Goal: Obtain resource: Download file/media

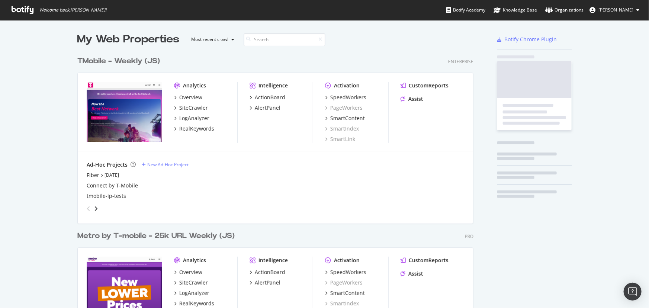
scroll to position [344, 397]
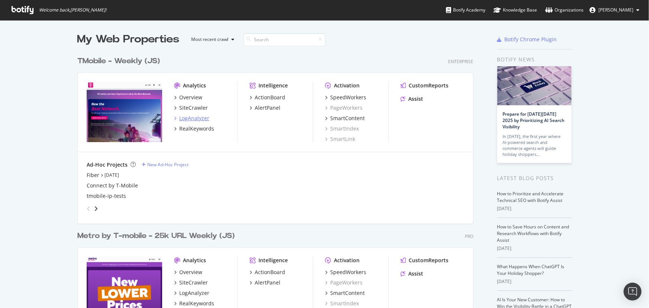
click at [189, 118] on div "LogAnalyzer" at bounding box center [194, 118] width 30 height 7
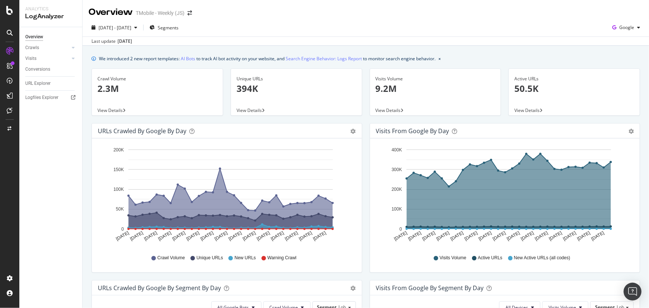
click at [357, 34] on div "2025 Aug. 24th - Sep. 22nd Segments Google" at bounding box center [366, 29] width 566 height 15
click at [186, 58] on link "AI Bots" at bounding box center [188, 59] width 15 height 8
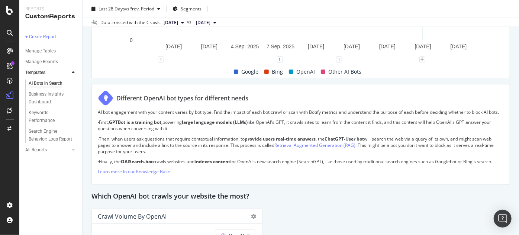
scroll to position [655, 0]
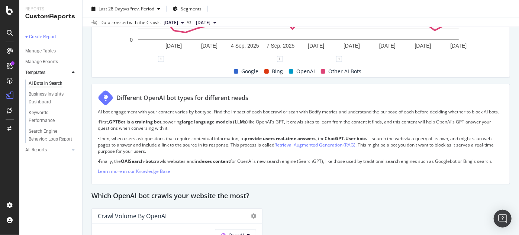
click at [298, 131] on p "· First, GPTBot is a training bot, powering large language models (LLMs) like O…" at bounding box center [301, 125] width 406 height 13
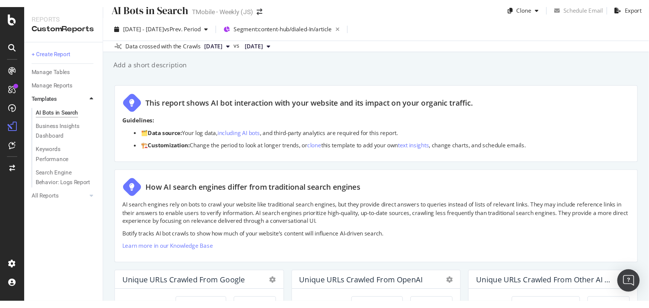
scroll to position [7, 0]
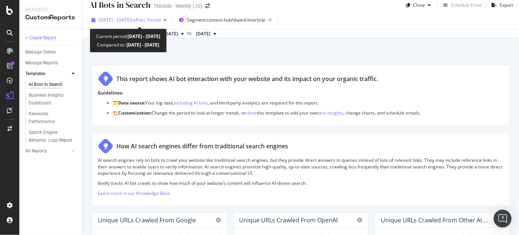
click at [161, 21] on span "vs Prev. Period" at bounding box center [145, 20] width 29 height 6
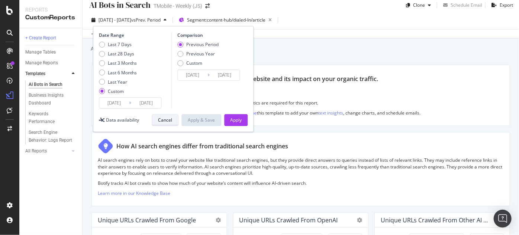
click at [169, 119] on div "Cancel" at bounding box center [165, 120] width 14 height 6
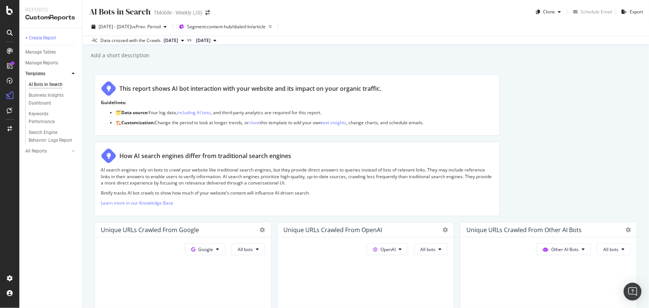
scroll to position [0, 0]
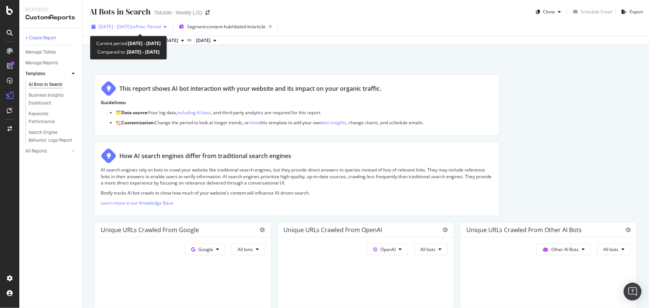
click at [131, 27] on span "2025 Jun. 24th - Sep. 21st" at bounding box center [115, 26] width 33 height 6
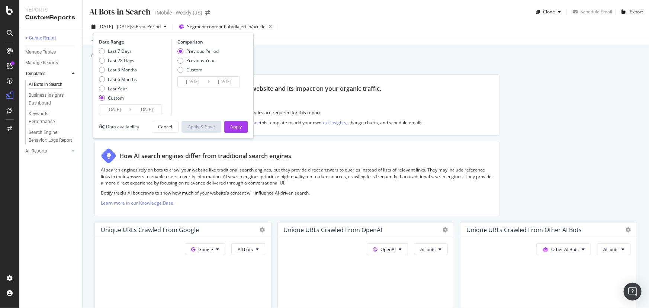
click at [310, 58] on div "Add a short description Add a short description" at bounding box center [369, 55] width 559 height 11
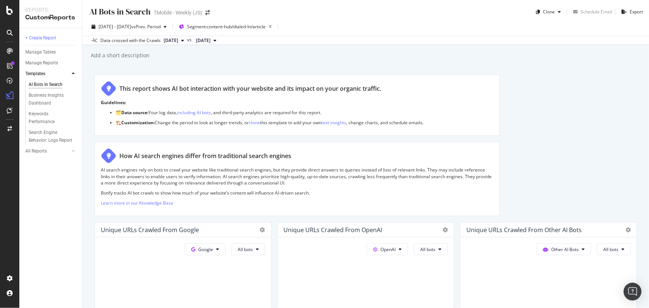
click at [340, 46] on div "AI Bots in Search AI Bots in Search TMobile - Weekly (JS) Clone Schedule Email …" at bounding box center [366, 154] width 566 height 308
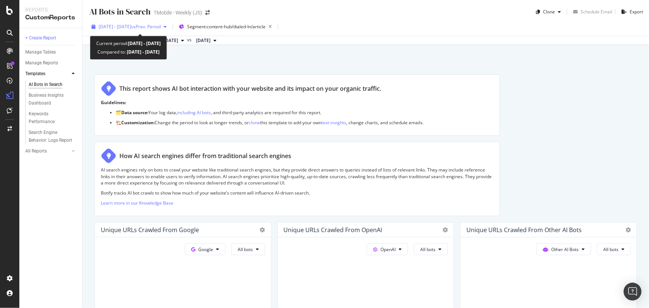
click at [131, 28] on span "2025 Jun. 24th - Sep. 21st" at bounding box center [115, 26] width 33 height 6
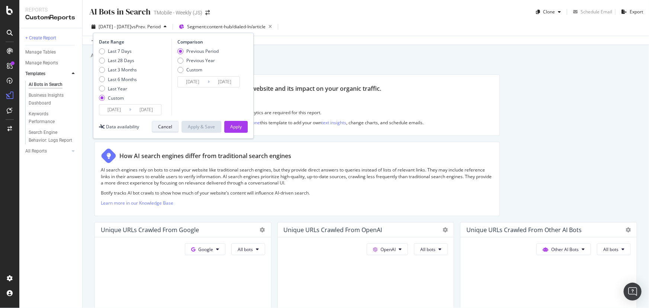
click at [169, 126] on div "Cancel" at bounding box center [165, 126] width 14 height 6
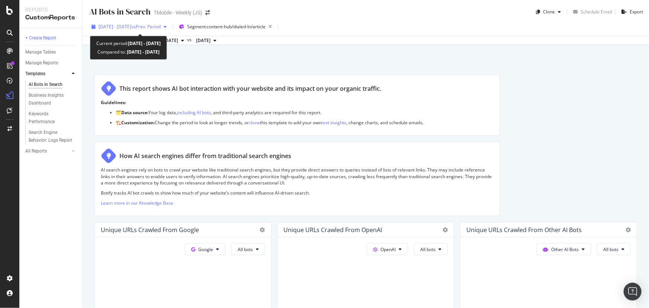
click at [153, 26] on span "vs Prev. Period" at bounding box center [145, 26] width 29 height 6
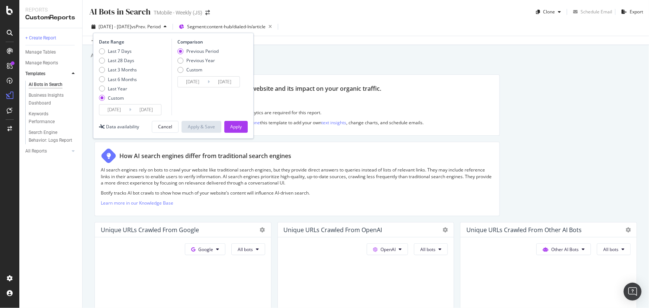
click at [123, 112] on input "2025/06/24" at bounding box center [114, 110] width 30 height 10
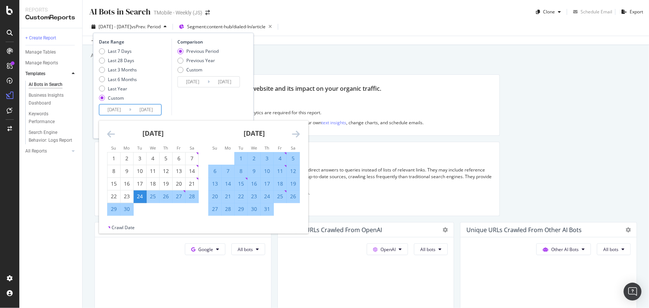
click at [296, 138] on icon "Move forward to switch to the next month." at bounding box center [296, 133] width 8 height 9
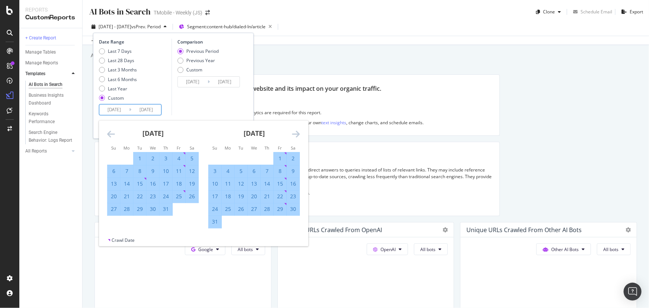
click at [280, 170] on div "8" at bounding box center [280, 170] width 13 height 7
type input "2025/08/08"
type input "2025/06/24"
type input "2025/08/07"
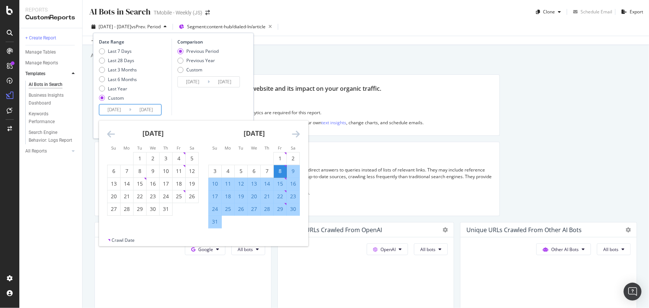
click at [295, 139] on div "August 2025" at bounding box center [254, 137] width 92 height 32
click at [297, 135] on icon "Move forward to switch to the next month." at bounding box center [296, 133] width 8 height 9
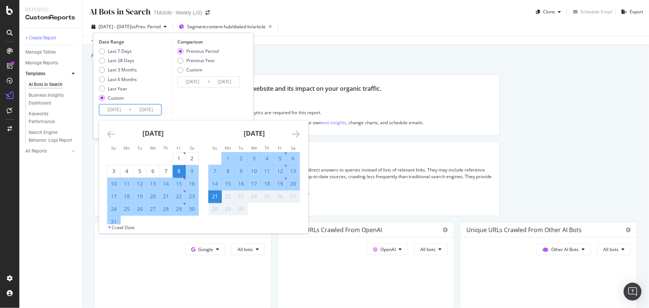
click at [291, 179] on div "20" at bounding box center [293, 184] width 13 height 12
type input "2025/09/20"
type input "2025/06/25"
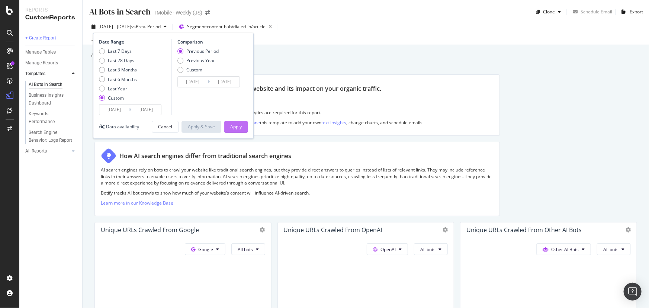
click at [236, 124] on div "Apply" at bounding box center [236, 126] width 12 height 6
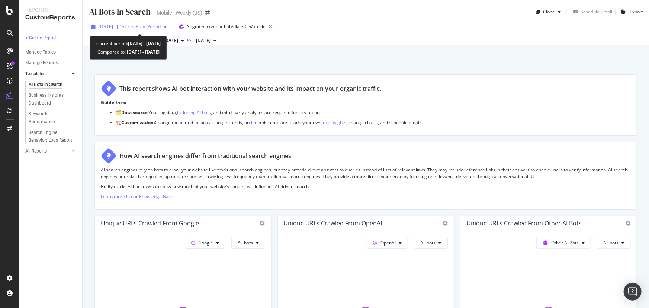
click at [150, 27] on span "vs Prev. Period" at bounding box center [145, 26] width 29 height 6
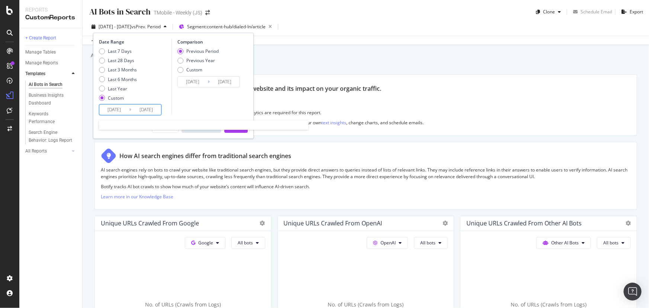
click at [128, 109] on input "2025/08/08" at bounding box center [114, 110] width 30 height 10
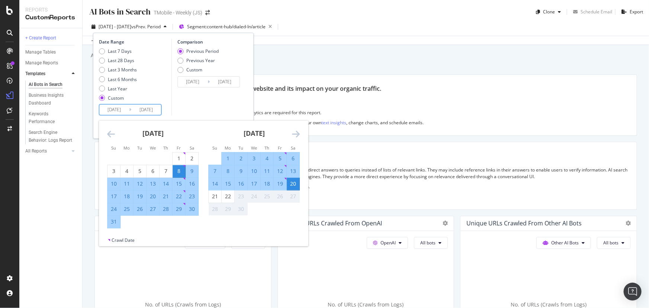
click at [109, 134] on icon "Move backward to switch to the previous month." at bounding box center [111, 133] width 8 height 9
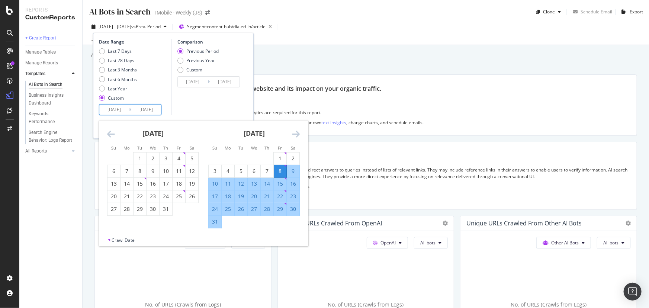
click at [292, 184] on div "16" at bounding box center [293, 183] width 13 height 7
type input "2025/08/16"
type input "2025/07/11"
type input "2025/08/15"
click at [283, 170] on div "8" at bounding box center [280, 170] width 13 height 7
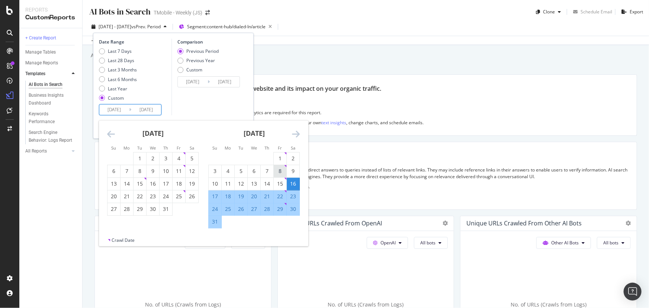
type input "2025/08/08"
type input "2025/06/25"
type input "2025/08/07"
click at [145, 108] on input "2025/09/20" at bounding box center [146, 110] width 30 height 10
click at [292, 183] on div "16" at bounding box center [293, 183] width 13 height 7
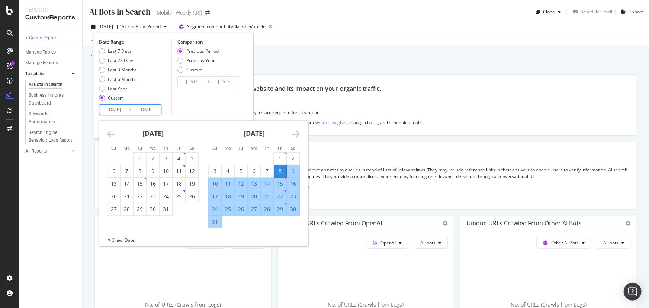
type input "2025/08/16"
type input "2025/07/30"
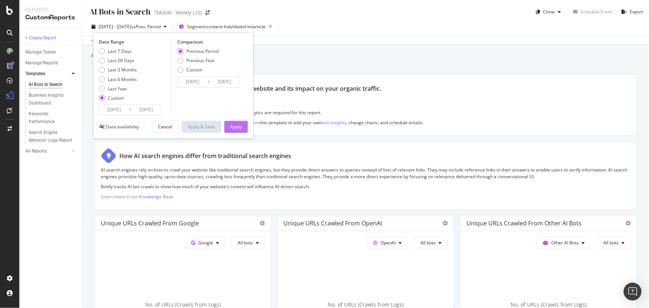
click at [229, 123] on button "Apply" at bounding box center [235, 127] width 23 height 12
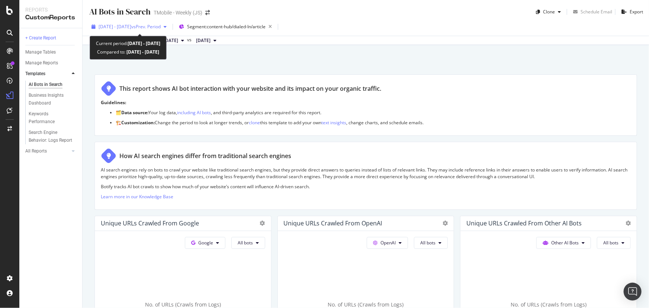
click at [132, 30] on div "2025 Aug. 8th - Aug. 16th vs Prev. Period" at bounding box center [130, 26] width 62 height 6
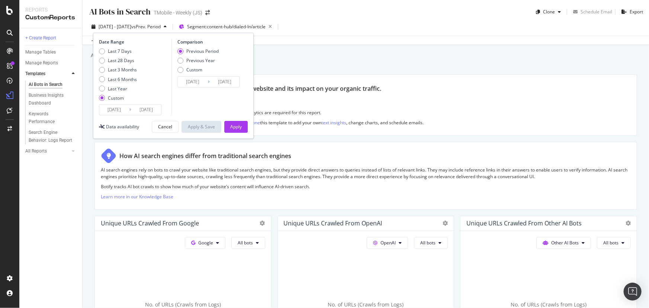
click at [118, 105] on input "2025/08/08" at bounding box center [114, 110] width 30 height 10
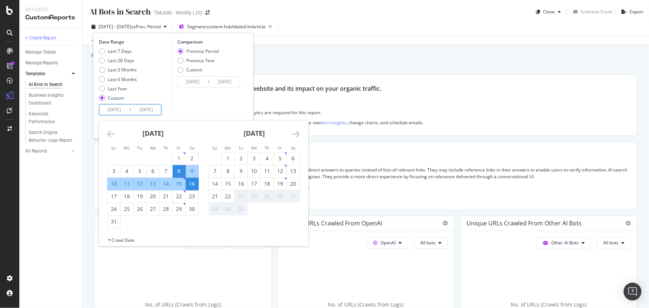
click at [146, 112] on input "2025/08/16" at bounding box center [146, 110] width 30 height 10
click at [189, 196] on div "23" at bounding box center [192, 196] width 13 height 7
type input "2025/08/23"
type input "2025/07/23"
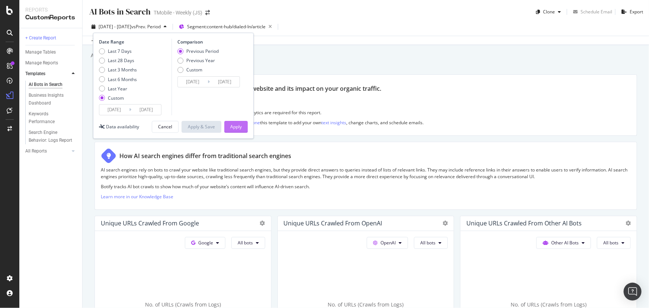
click at [238, 127] on div "Apply" at bounding box center [236, 126] width 12 height 6
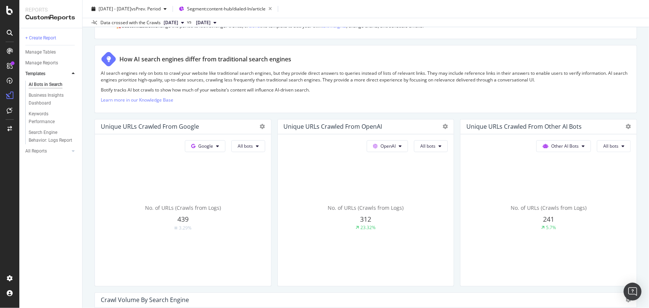
scroll to position [101, 0]
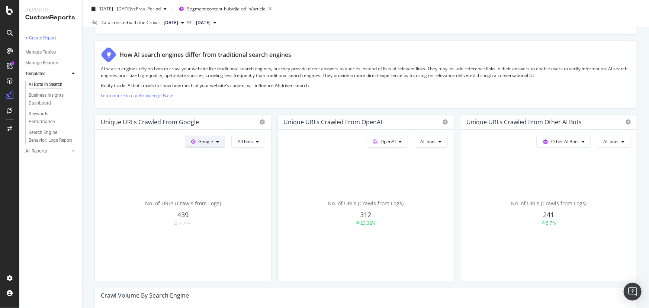
click at [211, 146] on button "Google" at bounding box center [205, 142] width 41 height 12
click at [208, 183] on span "OpenAI" at bounding box center [216, 183] width 28 height 7
click at [238, 141] on span "All bots" at bounding box center [245, 141] width 15 height 6
click at [251, 209] on span "GPTBot" at bounding box center [255, 211] width 38 height 7
click at [381, 140] on span "OpenAI" at bounding box center [388, 141] width 15 height 6
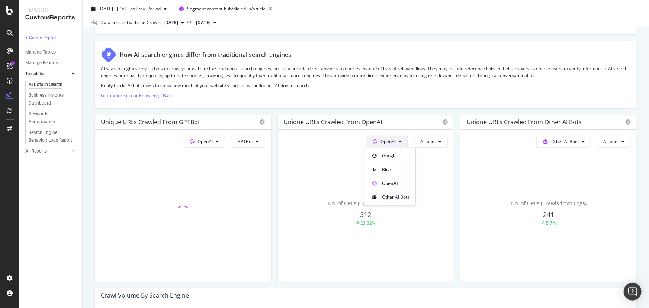
click at [432, 123] on div "Unique URLs Crawled from OpenAI" at bounding box center [366, 122] width 176 height 15
click at [430, 138] on span "All bots" at bounding box center [427, 141] width 15 height 6
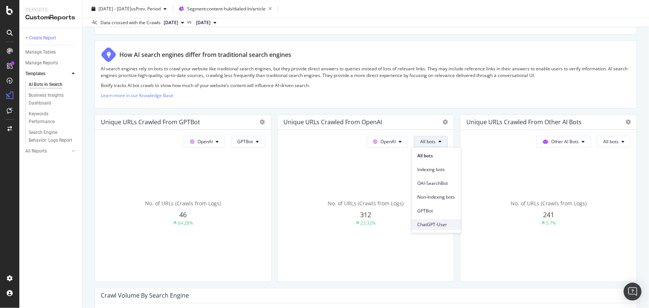
click at [427, 225] on span "ChatGPT-User" at bounding box center [436, 224] width 38 height 7
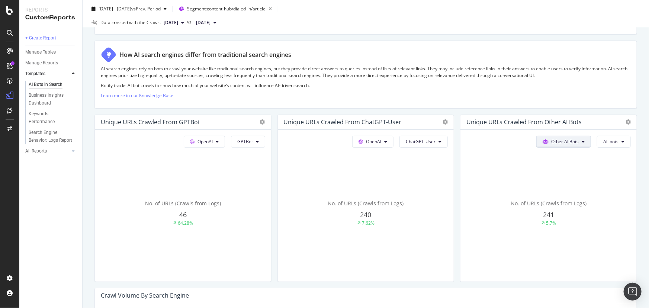
click at [519, 141] on span "Other AI Bots" at bounding box center [565, 141] width 28 height 6
click at [519, 182] on span "OpenAI" at bounding box center [564, 183] width 29 height 7
click at [519, 140] on span "All bots" at bounding box center [610, 141] width 15 height 6
click at [519, 183] on span "OAI-SearchBot" at bounding box center [618, 183] width 38 height 7
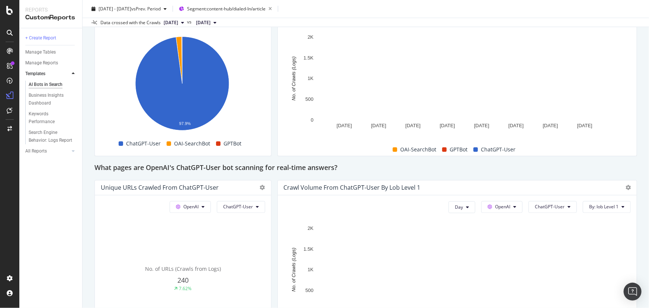
scroll to position [710, 0]
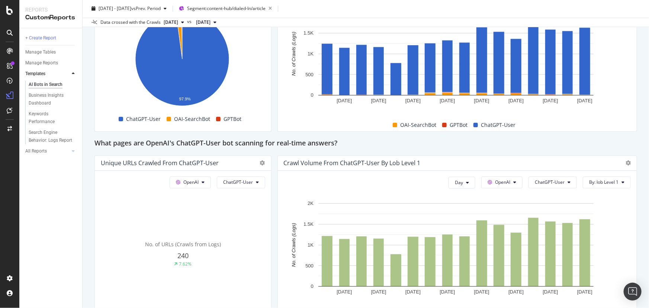
click at [89, 110] on div "AI Bots in Search AI Bots in Search TMobile - Weekly (JS) Clone Schedule Email …" at bounding box center [366, 154] width 566 height 308
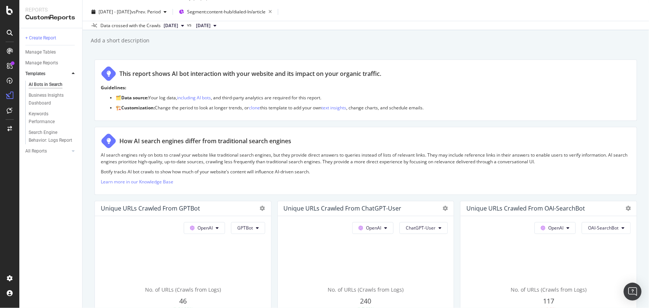
scroll to position [0, 0]
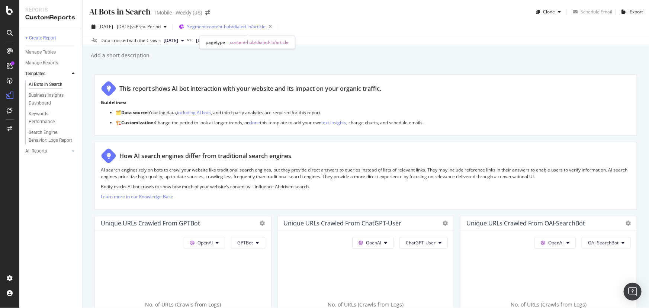
click at [245, 25] on span "Segment: content-hub/dialed-In/article" at bounding box center [226, 26] width 78 height 6
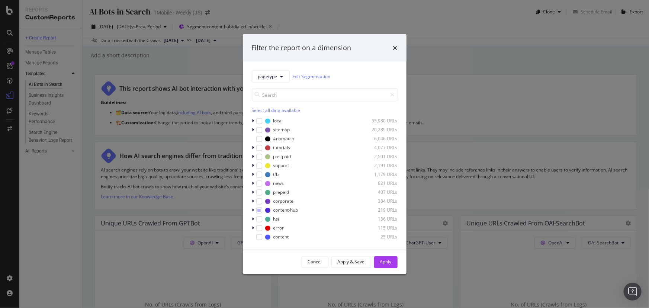
click at [450, 11] on div "Filter the report on a dimension pagetype Edit Segmentation Select all data ava…" at bounding box center [324, 154] width 649 height 308
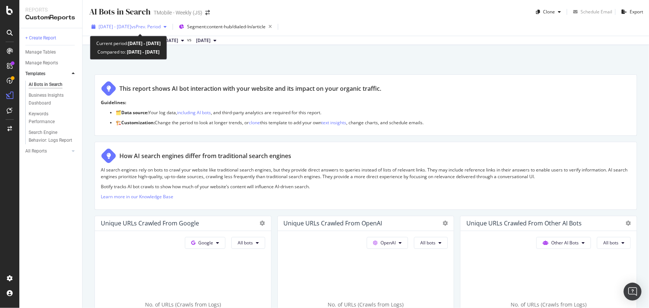
click at [152, 26] on span "vs Prev. Period" at bounding box center [145, 26] width 29 height 6
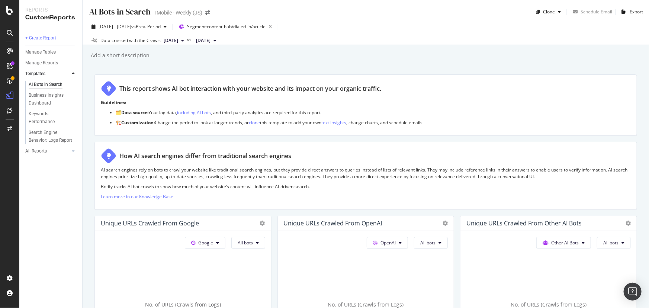
click at [428, 45] on div "AI Bots in Search AI Bots in Search TMobile - Weekly (JS) Clone Schedule Email …" at bounding box center [366, 154] width 566 height 308
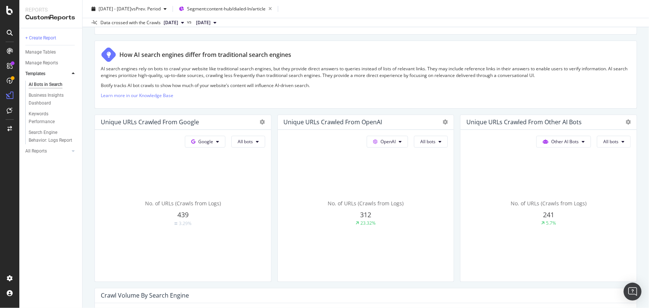
scroll to position [135, 0]
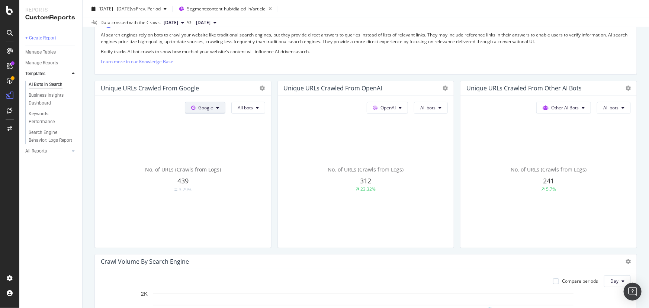
click at [200, 105] on span "Google" at bounding box center [205, 108] width 15 height 6
click at [205, 148] on span "OpenAI" at bounding box center [216, 149] width 28 height 7
click at [250, 109] on span "All bots" at bounding box center [245, 108] width 15 height 6
click at [249, 178] on span "GPTBot" at bounding box center [255, 177] width 38 height 7
click at [427, 107] on span "All bots" at bounding box center [427, 108] width 15 height 6
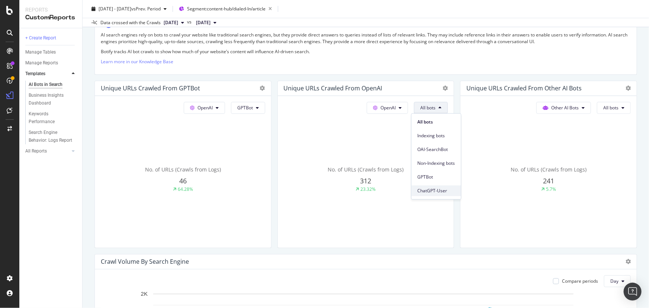
click at [423, 192] on span "ChatGPT-User" at bounding box center [436, 190] width 38 height 7
click at [569, 106] on span "Other AI Bots" at bounding box center [565, 108] width 28 height 6
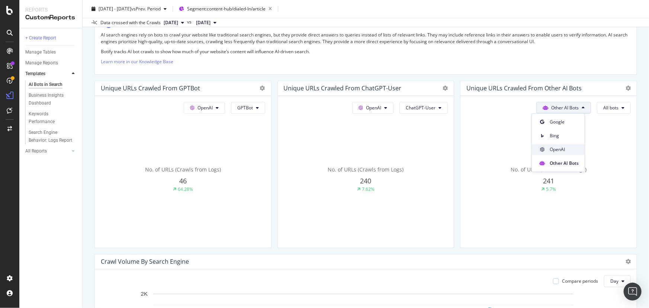
click at [558, 152] on span "OpenAI" at bounding box center [564, 149] width 29 height 7
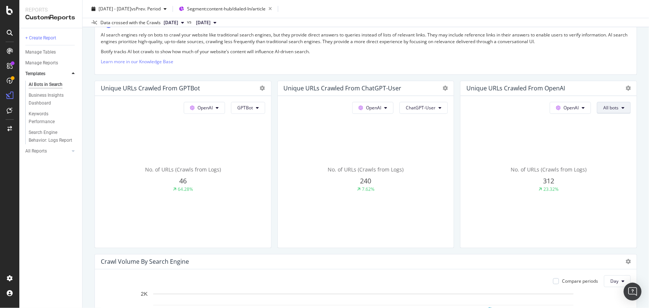
click at [602, 103] on button "All bots" at bounding box center [614, 108] width 34 height 12
click at [606, 152] on span "OAI-SearchBot" at bounding box center [618, 149] width 38 height 7
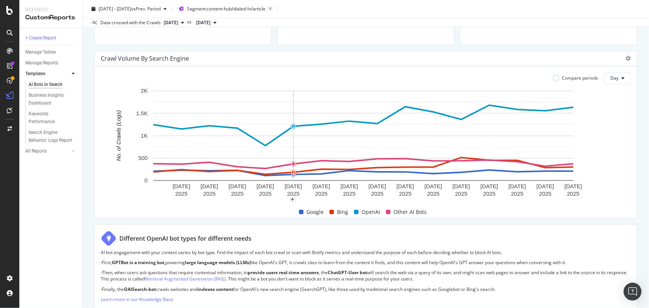
scroll to position [304, 0]
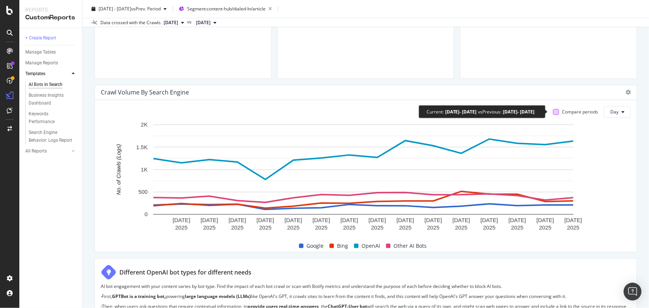
click at [553, 111] on div at bounding box center [556, 112] width 6 height 6
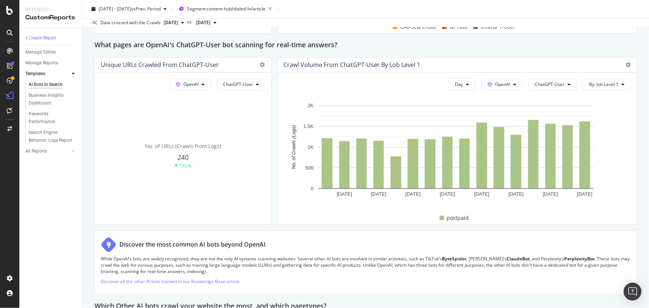
scroll to position [811, 0]
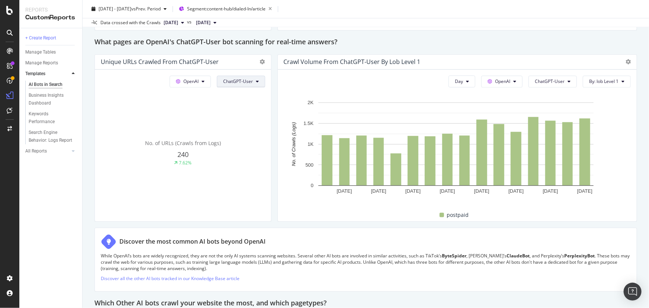
click at [237, 82] on span "ChatGPT-User" at bounding box center [238, 81] width 30 height 6
click at [227, 151] on span "GPTBot" at bounding box center [241, 150] width 38 height 7
click at [600, 79] on span "By: lob Level 1" at bounding box center [603, 81] width 29 height 6
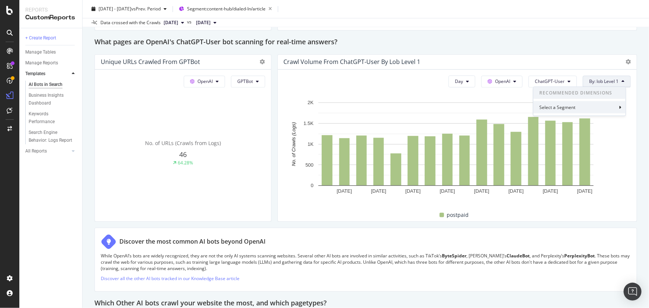
click at [558, 104] on div "Select a Segment" at bounding box center [558, 107] width 38 height 6
click at [556, 119] on span "Segments" at bounding box center [566, 121] width 21 height 6
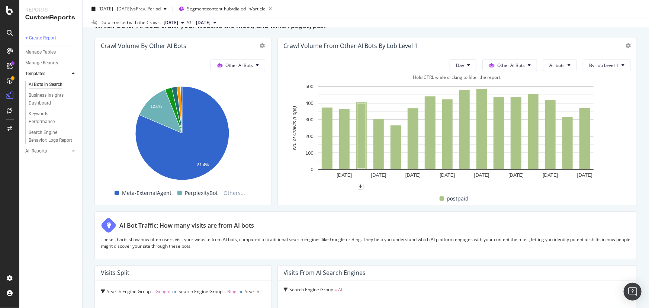
scroll to position [1082, 0]
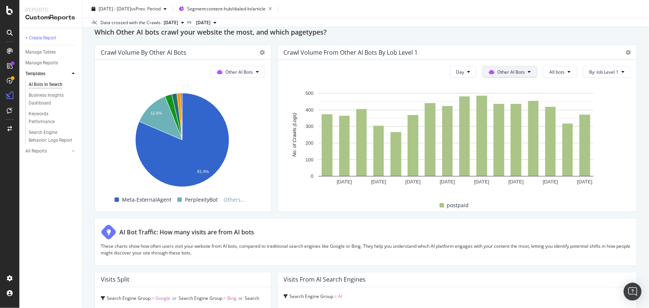
click at [500, 69] on span "Other AI Bots" at bounding box center [511, 72] width 28 height 6
click at [507, 50] on div "Crawl Volume from Other AI Bots by lob Level 1" at bounding box center [451, 52] width 334 height 7
click at [549, 69] on span "All bots" at bounding box center [556, 72] width 15 height 6
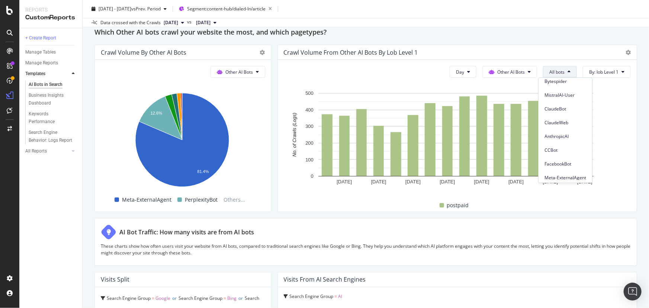
scroll to position [104, 0]
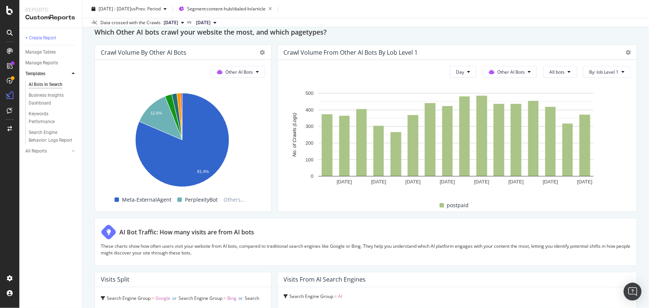
click at [562, 46] on div "Crawl Volume from Other AI Bots by lob Level 1" at bounding box center [457, 52] width 359 height 15
click at [599, 85] on div "Hold CTRL while clicking to filter the report." at bounding box center [457, 84] width 347 height 6
click at [599, 72] on span "By: lob Level 1" at bounding box center [603, 72] width 29 height 6
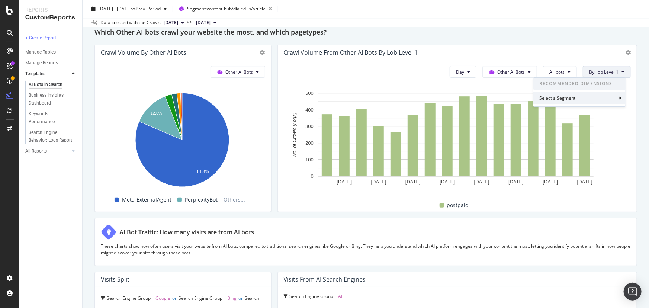
click at [577, 96] on div "Select a Segment" at bounding box center [579, 98] width 92 height 12
click at [555, 118] on div "Logs Segments" at bounding box center [583, 106] width 85 height 33
click at [558, 113] on span "Segments" at bounding box center [566, 112] width 21 height 6
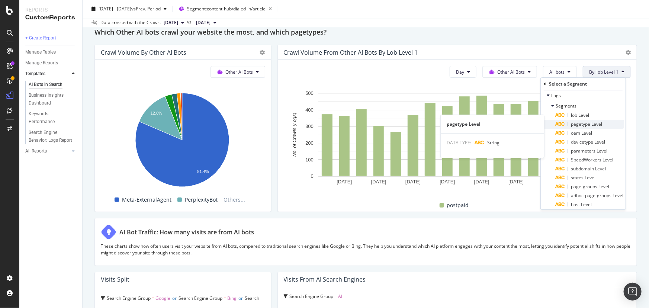
scroll to position [12, 0]
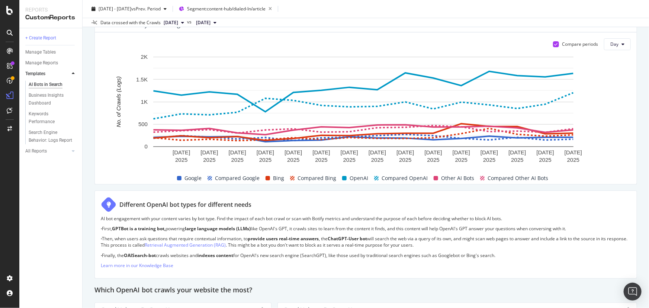
scroll to position [372, 0]
click at [244, 9] on span "Segment: content-hub/dialed-In/article" at bounding box center [226, 9] width 78 height 6
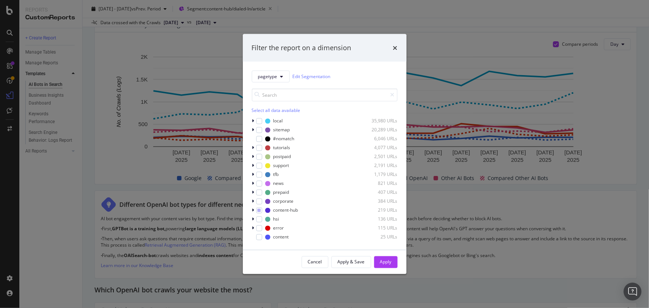
click at [481, 19] on div "Filter the report on a dimension pagetype Edit Segmentation Select all data ava…" at bounding box center [324, 154] width 649 height 308
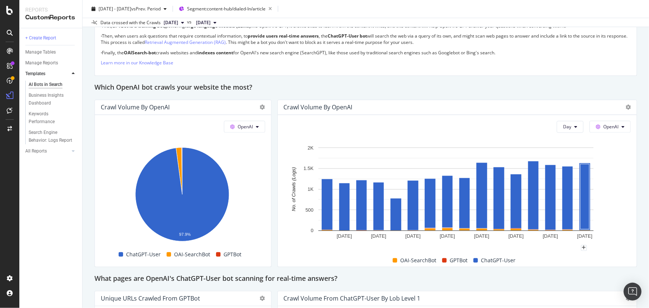
scroll to position [744, 0]
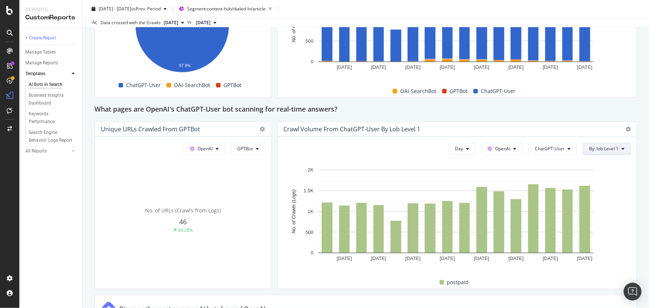
click at [597, 147] on span "By: lob Level 1" at bounding box center [603, 148] width 29 height 6
click at [561, 179] on div "Select a Segment" at bounding box center [579, 175] width 92 height 12
click at [559, 187] on span "Segments" at bounding box center [566, 189] width 21 height 6
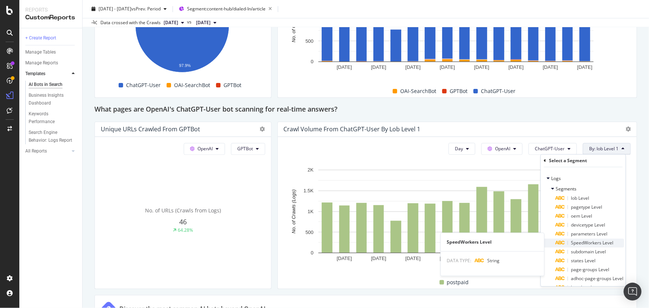
scroll to position [12, 0]
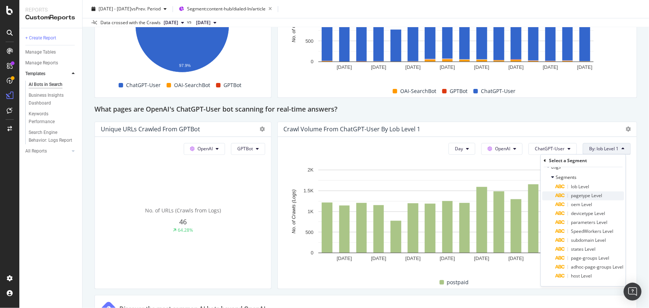
click at [578, 196] on span "pagetype Level" at bounding box center [586, 196] width 31 height 6
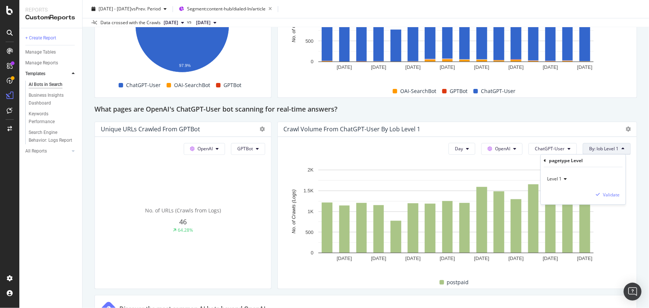
click at [566, 177] on icon at bounding box center [564, 179] width 5 height 4
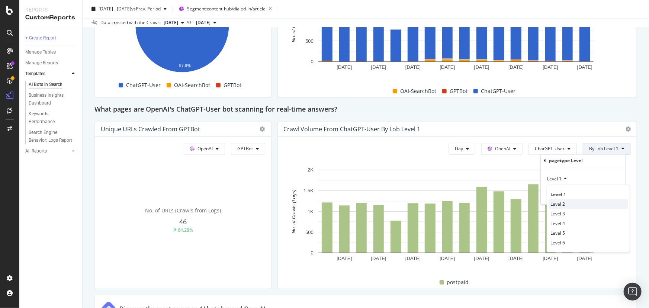
click at [566, 205] on div "Level 2" at bounding box center [589, 204] width 80 height 10
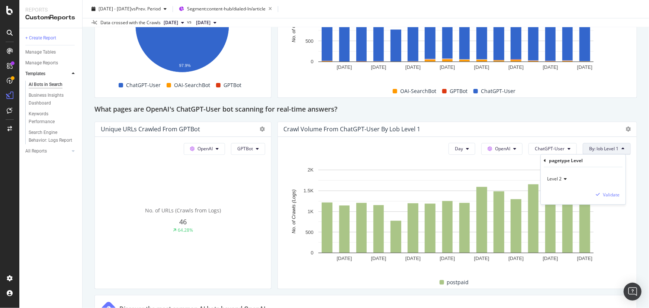
click at [562, 180] on icon at bounding box center [564, 179] width 5 height 4
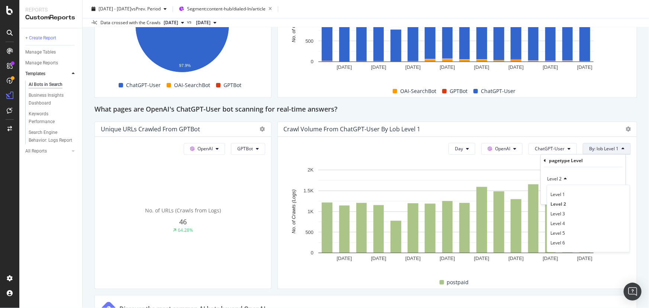
click at [561, 192] on span "Level 1" at bounding box center [557, 194] width 15 height 6
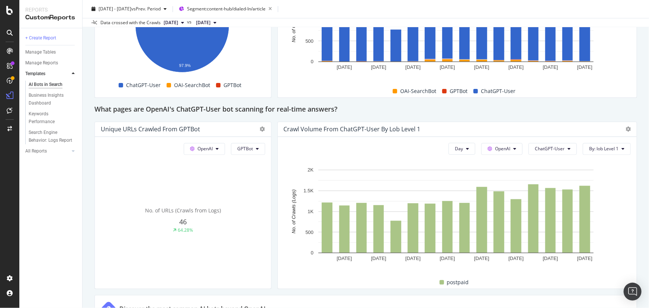
click at [551, 116] on div "This report shows AI bot interaction with your website and its impact on your o…" at bounding box center [365, 53] width 543 height 1447
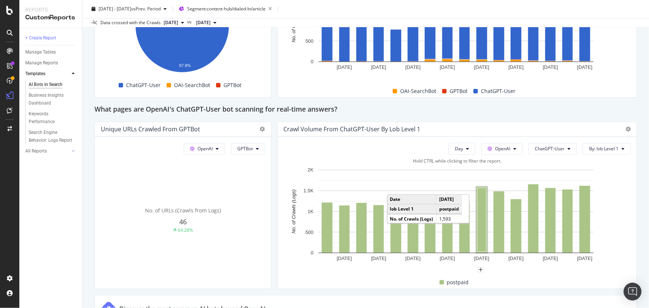
click at [482, 202] on rect "A chart." at bounding box center [481, 219] width 9 height 64
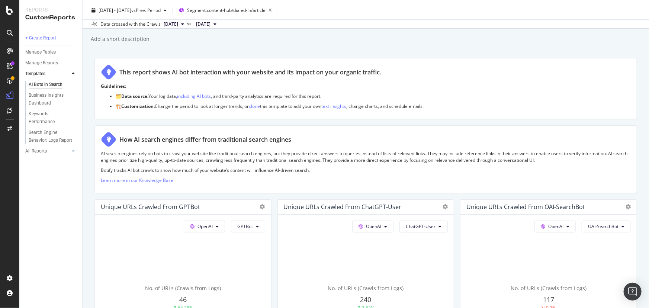
scroll to position [0, 0]
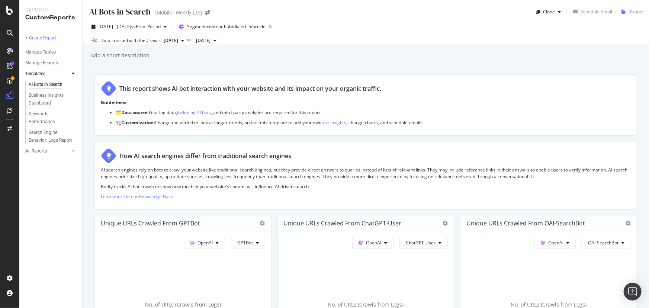
click at [630, 12] on div "Export" at bounding box center [636, 12] width 13 height 6
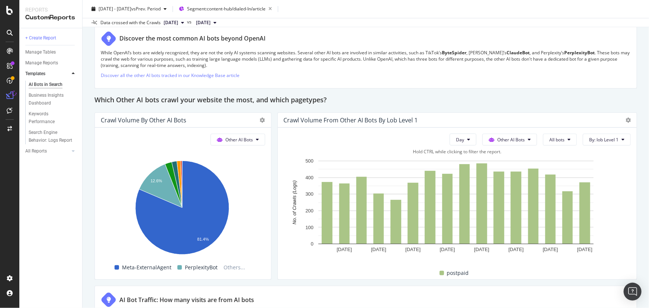
scroll to position [1014, 0]
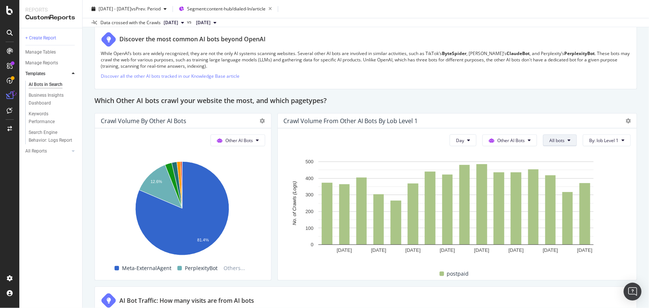
click at [549, 138] on span "All bots" at bounding box center [556, 140] width 15 height 6
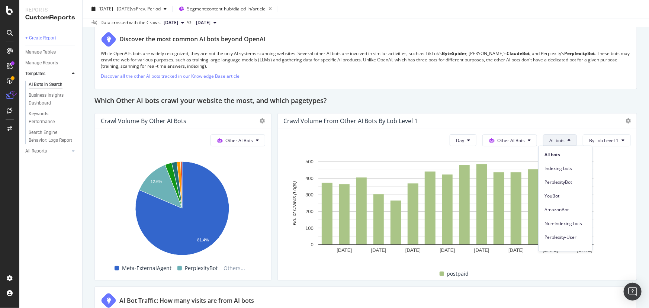
click at [540, 97] on div "Which Other AI bots crawl your website the most, and which pagetypes?" at bounding box center [365, 101] width 543 height 12
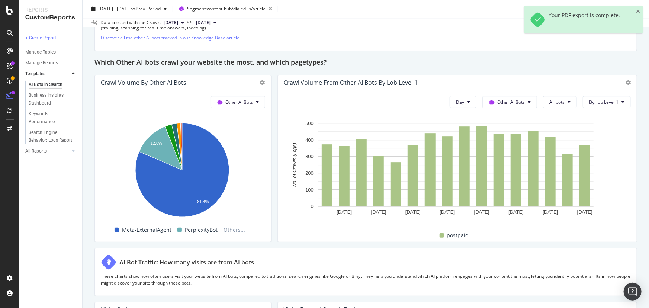
scroll to position [1116, 0]
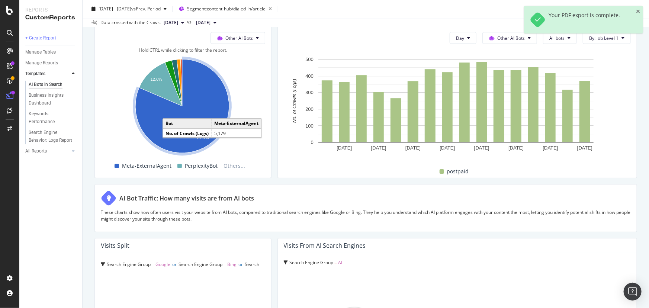
click at [155, 119] on icon "A chart." at bounding box center [182, 106] width 94 height 94
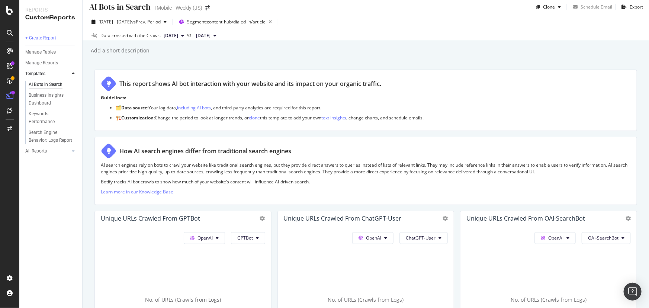
scroll to position [0, 0]
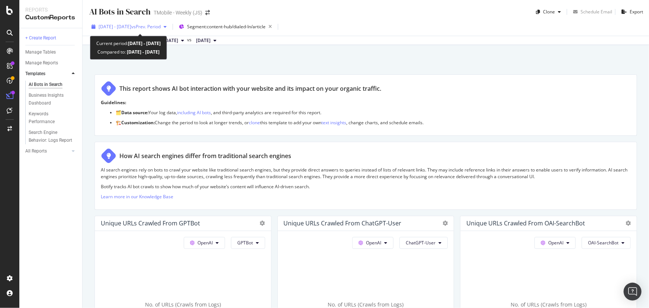
click at [131, 25] on span "2025 Aug. 8th - Aug. 23rd" at bounding box center [115, 26] width 33 height 6
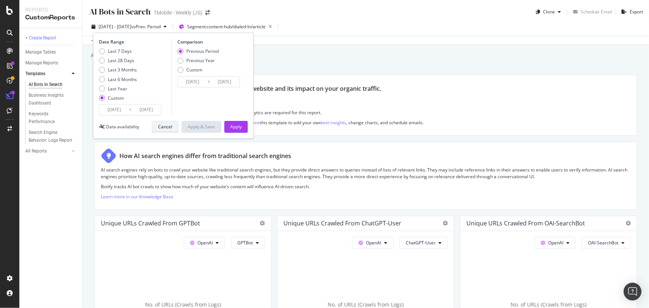
click at [167, 127] on div "Cancel" at bounding box center [165, 126] width 14 height 6
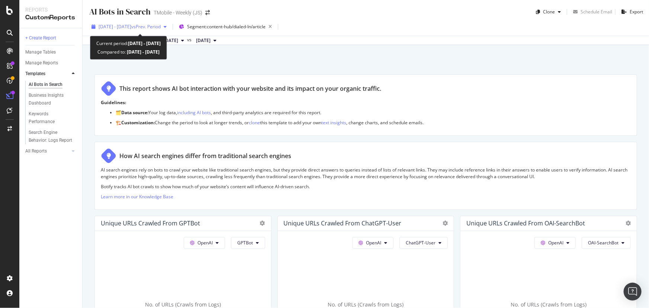
click at [152, 26] on span "vs Prev. Period" at bounding box center [145, 26] width 29 height 6
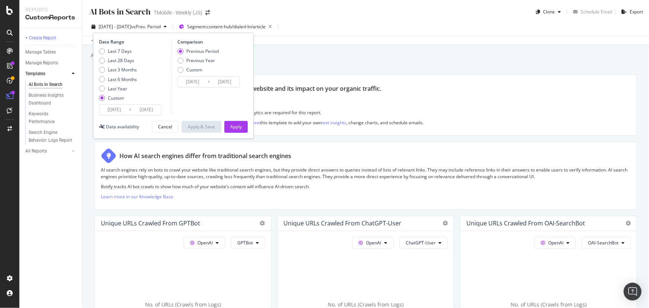
click at [119, 110] on input "2025/08/08" at bounding box center [114, 110] width 30 height 10
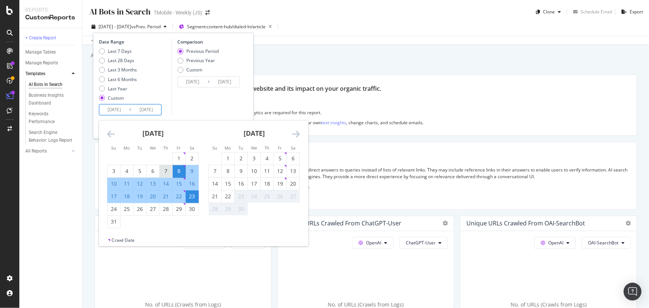
click at [163, 171] on div "7" at bounding box center [166, 170] width 13 height 7
type input "2025/08/07"
type input "2025/07/21"
type input "2025/08/06"
click at [205, 103] on div "Comparison Previous Period Previous Year Custom 2025/07/21 Navigate forward to …" at bounding box center [206, 77] width 71 height 77
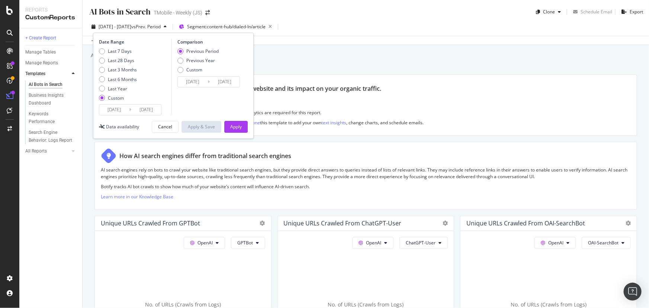
click at [117, 110] on input "2025/08/07" at bounding box center [114, 110] width 30 height 10
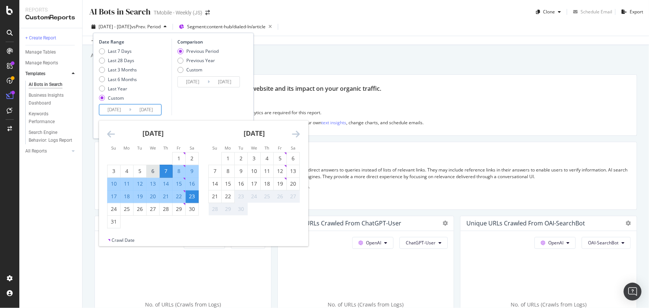
click at [151, 169] on div "6" at bounding box center [153, 170] width 13 height 7
type input "2025/08/06"
type input "2025/07/19"
type input "2025/08/05"
click at [164, 195] on div "21" at bounding box center [166, 196] width 13 height 7
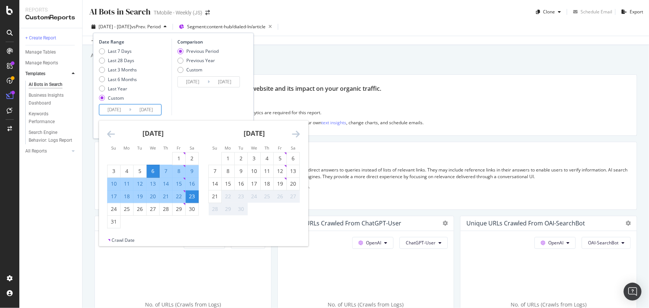
type input "2025/08/21"
type input "2025/07/21"
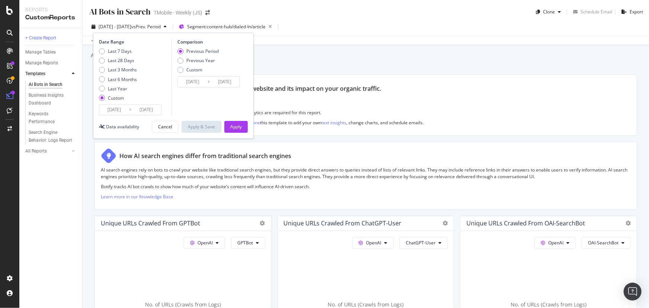
click at [154, 112] on input "2025/08/21" at bounding box center [146, 110] width 30 height 10
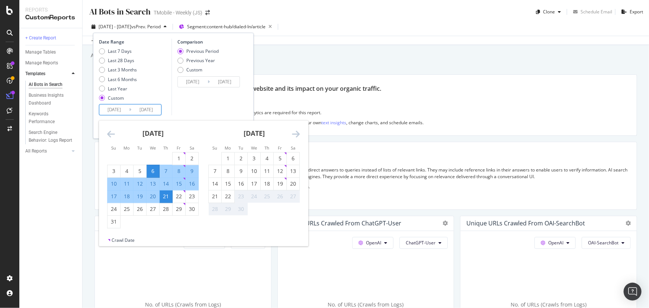
click at [150, 195] on div "20" at bounding box center [153, 196] width 13 height 7
type input "2025/08/20"
type input "2025/07/22"
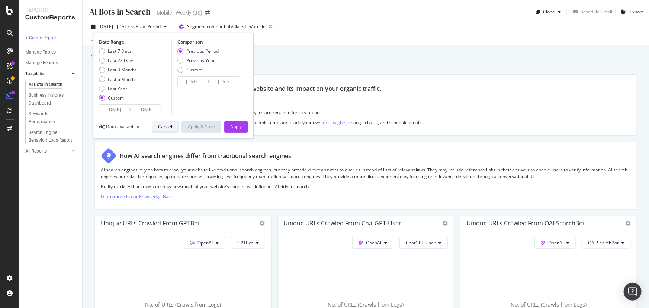
click at [162, 126] on div "Cancel" at bounding box center [165, 126] width 14 height 6
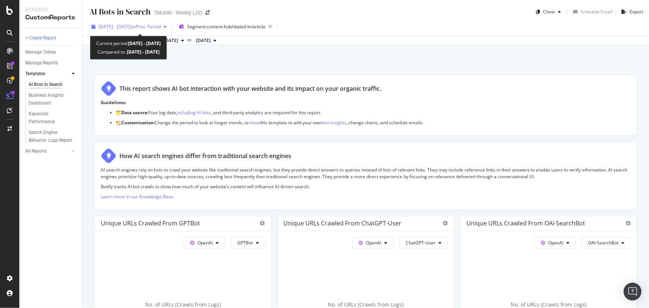
click at [131, 24] on span "2025 Aug. 8th - Aug. 23rd" at bounding box center [115, 26] width 33 height 6
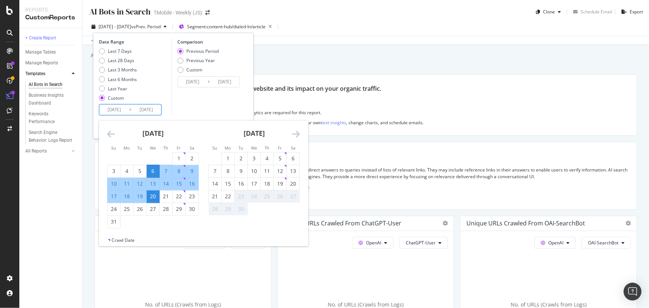
click at [120, 108] on input "2025/08/06" at bounding box center [114, 110] width 30 height 10
click at [208, 107] on div "Comparison Previous Period Previous Year Custom 2025/07/22 Navigate forward to …" at bounding box center [206, 77] width 71 height 77
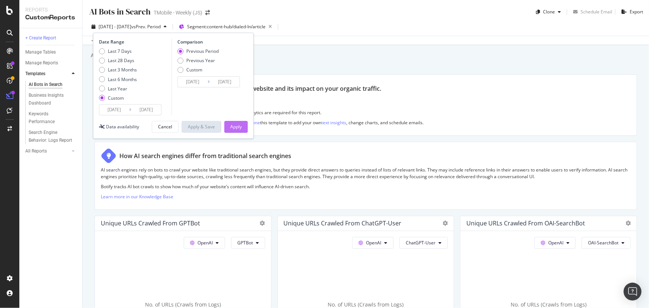
click at [236, 128] on div "Apply" at bounding box center [236, 126] width 12 height 6
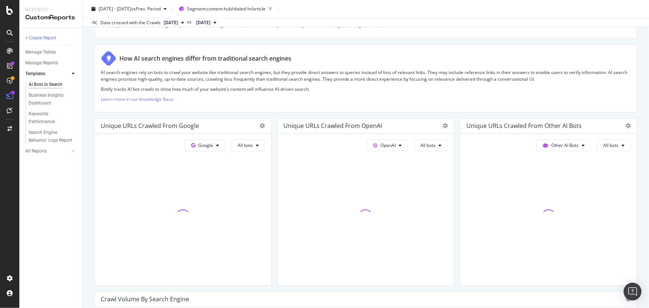
scroll to position [135, 0]
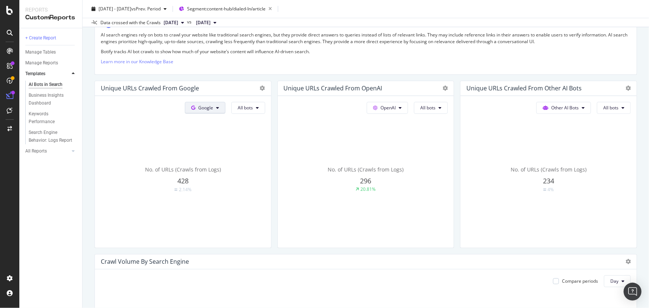
click at [216, 109] on icon at bounding box center [217, 108] width 3 height 4
click at [208, 151] on span "OpenAI" at bounding box center [216, 149] width 28 height 7
click at [569, 112] on button "Other AI Bots" at bounding box center [563, 108] width 55 height 12
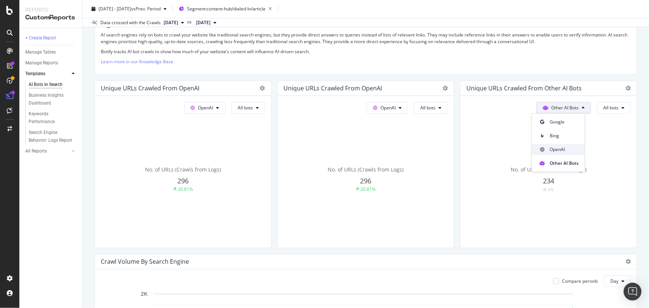
click at [563, 149] on span "OpenAI" at bounding box center [564, 149] width 29 height 7
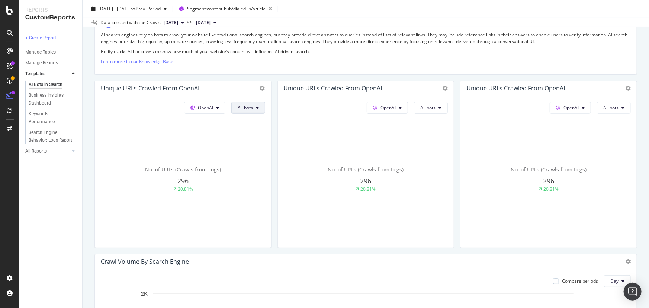
click at [243, 103] on button "All bots" at bounding box center [248, 108] width 34 height 12
click at [250, 181] on div "GPTBot" at bounding box center [254, 177] width 49 height 11
click at [431, 109] on span "All bots" at bounding box center [427, 108] width 15 height 6
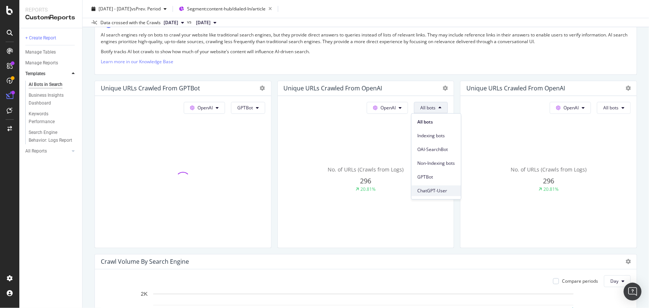
click at [424, 190] on span "ChatGPT-User" at bounding box center [436, 190] width 38 height 7
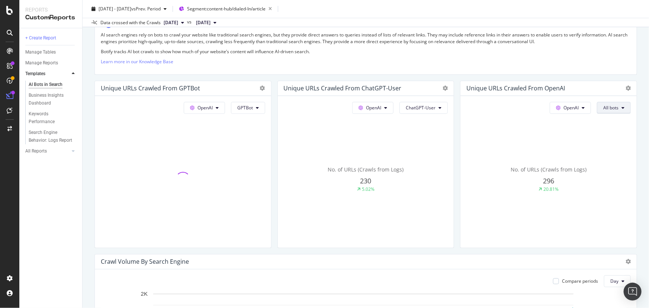
click at [614, 105] on button "All bots" at bounding box center [614, 108] width 34 height 12
click at [606, 152] on span "OAI-SearchBot" at bounding box center [618, 149] width 38 height 7
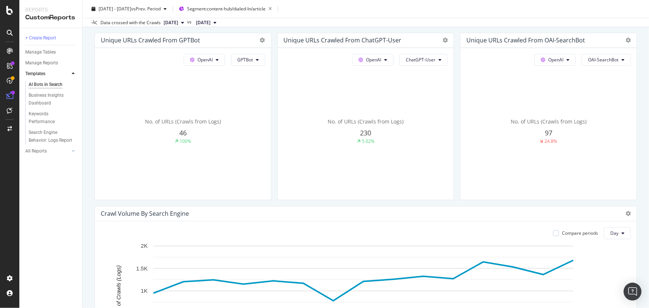
scroll to position [187, 0]
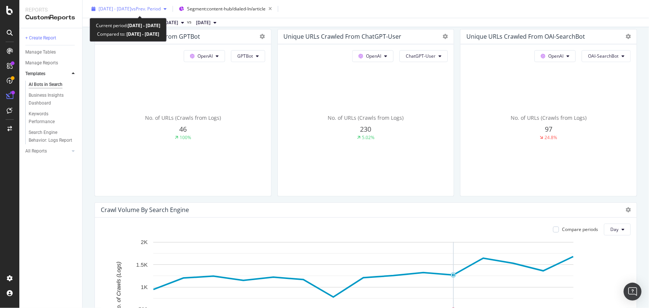
click at [131, 6] on span "2025 Aug. 6th - Aug. 20th" at bounding box center [115, 9] width 33 height 6
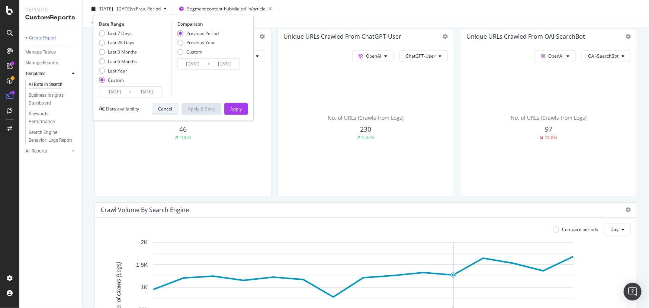
click at [171, 111] on div "Cancel" at bounding box center [165, 109] width 14 height 6
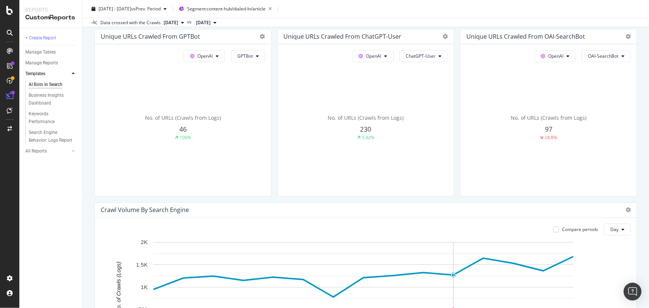
click at [87, 99] on div "AI Bots in Search AI Bots in Search TMobile - Weekly (JS) Clone Schedule Email …" at bounding box center [366, 154] width 566 height 308
drag, startPoint x: 109, startPoint y: 0, endPoint x: 144, endPoint y: 106, distance: 111.4
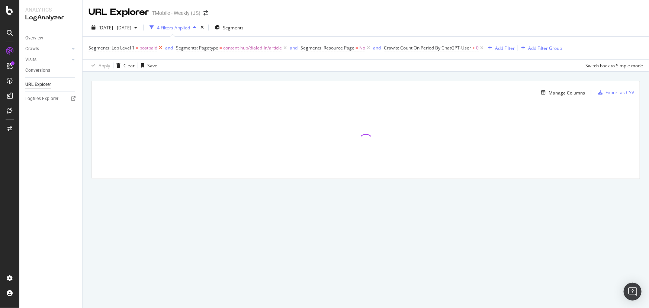
click at [161, 48] on icon at bounding box center [160, 47] width 6 height 7
click at [281, 48] on icon at bounding box center [281, 47] width 6 height 7
click at [264, 48] on span "Crawls: Count On Period By ChatGPT-User" at bounding box center [256, 48] width 87 height 6
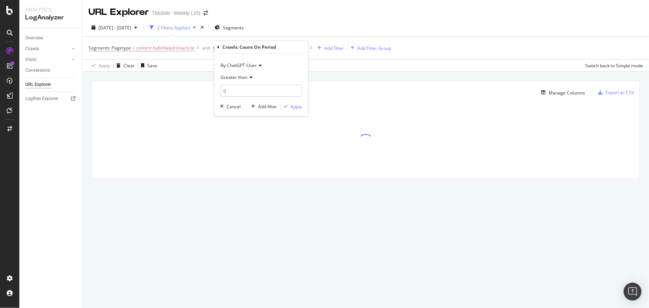
click at [253, 64] on span "By ChatGPT-User" at bounding box center [239, 65] width 36 height 6
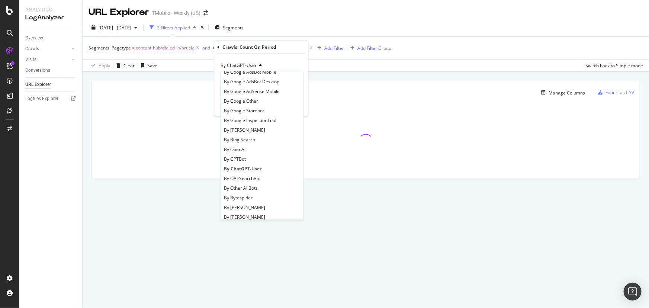
scroll to position [101, 0]
click at [251, 125] on div "By GPTBot" at bounding box center [262, 125] width 80 height 10
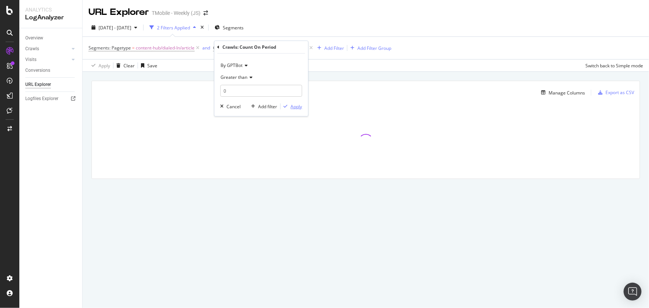
click at [296, 109] on div "Apply" at bounding box center [296, 106] width 12 height 6
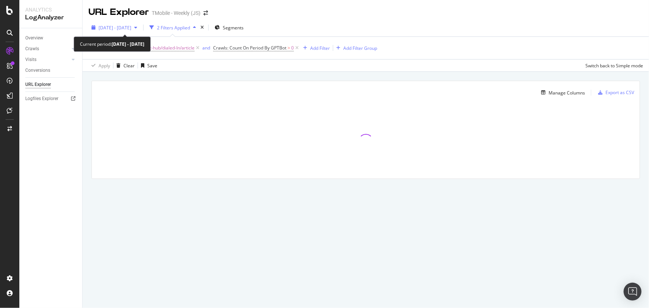
click at [135, 31] on div "2025 Aug. 17th - Aug. 17th" at bounding box center [115, 27] width 52 height 11
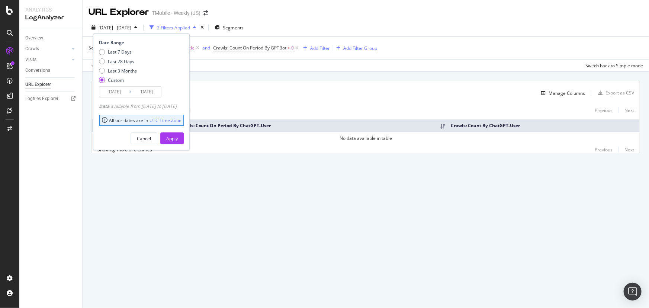
click at [116, 91] on input "2025/08/17" at bounding box center [114, 92] width 30 height 10
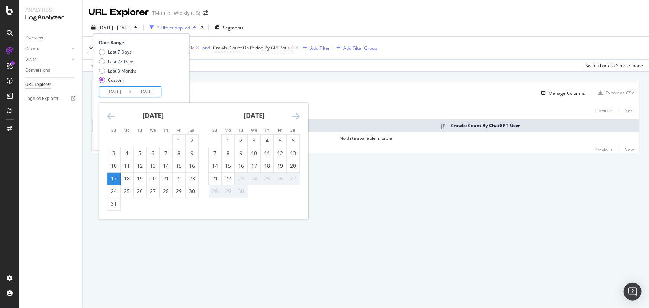
click at [112, 118] on icon "Move backward to switch to the previous month." at bounding box center [111, 116] width 8 height 9
click at [137, 178] on div "22" at bounding box center [140, 178] width 13 height 7
type input "[DATE]"
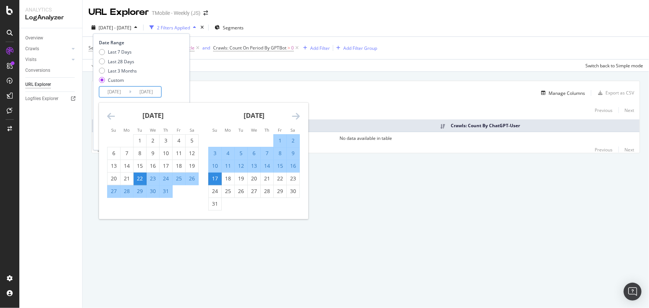
click at [292, 113] on icon "Move forward to switch to the next month." at bounding box center [296, 116] width 8 height 9
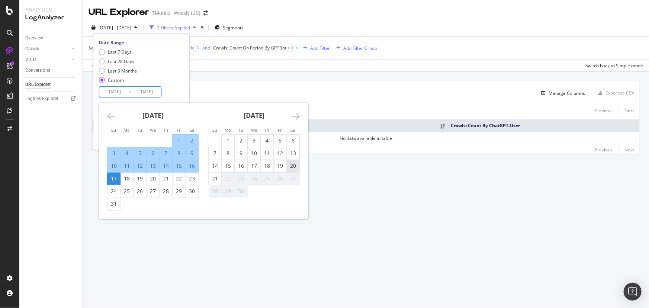
click at [292, 164] on div "20" at bounding box center [293, 165] width 13 height 7
type input "2025/09/20"
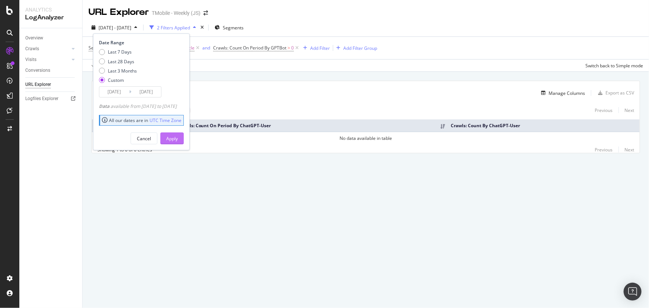
click at [178, 141] on div "Apply" at bounding box center [172, 138] width 12 height 6
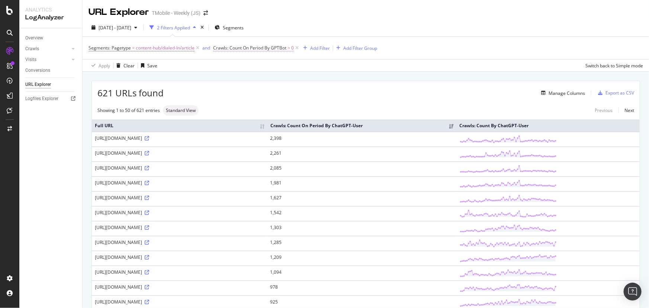
click at [237, 49] on span "Crawls: Count On Period By GPTBot" at bounding box center [249, 48] width 73 height 6
click at [292, 105] on div "Apply" at bounding box center [296, 106] width 12 height 6
click at [127, 28] on span "2025 Jul. 22nd - Sep. 20th" at bounding box center [115, 28] width 33 height 6
click at [318, 31] on div "2025 Jul. 22nd - Sep. 20th 2 Filters Applied Segments" at bounding box center [366, 29] width 566 height 15
click at [569, 93] on div "Manage Columns" at bounding box center [567, 93] width 36 height 6
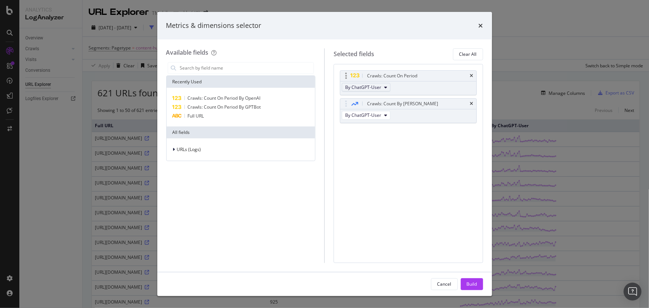
click at [364, 86] on span "By ChatGPT-User" at bounding box center [363, 87] width 36 height 6
click at [367, 107] on div "By GPTBot" at bounding box center [377, 104] width 71 height 11
click at [469, 104] on div "Crawls: Count By Day" at bounding box center [408, 104] width 136 height 10
click at [379, 116] on span "By ChatGPT-User" at bounding box center [363, 115] width 36 height 6
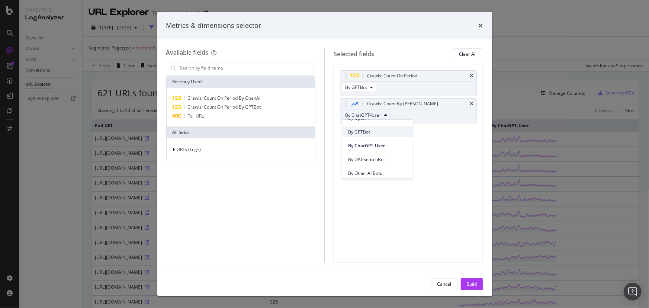
click at [367, 133] on span "By GPTBot" at bounding box center [377, 131] width 59 height 7
click at [473, 285] on div "Build" at bounding box center [472, 284] width 10 height 6
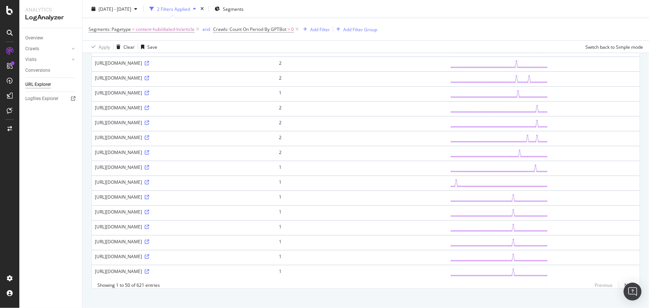
scroll to position [606, 0]
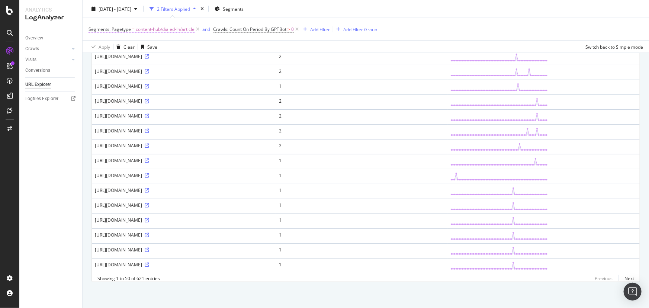
click at [172, 28] on span "content-hub/dialed-In/article" at bounding box center [165, 29] width 59 height 10
click at [91, 27] on div "Segments: Pagetype Equal Without Children Cancel Add filter Apply" at bounding box center [136, 60] width 94 height 77
click at [93, 27] on icon at bounding box center [93, 28] width 2 height 4
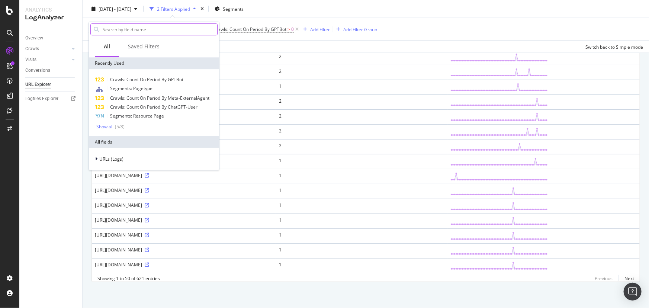
click at [120, 33] on input "text" at bounding box center [159, 29] width 115 height 11
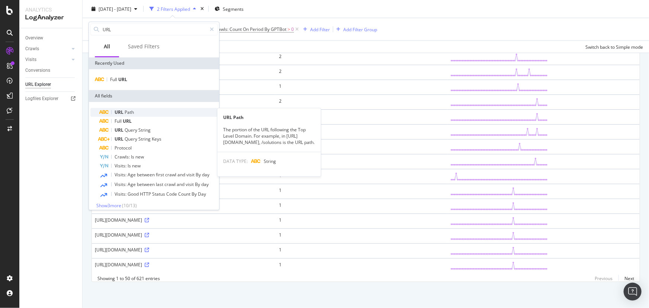
type input "URL"
click at [129, 113] on span "Path" at bounding box center [129, 112] width 9 height 6
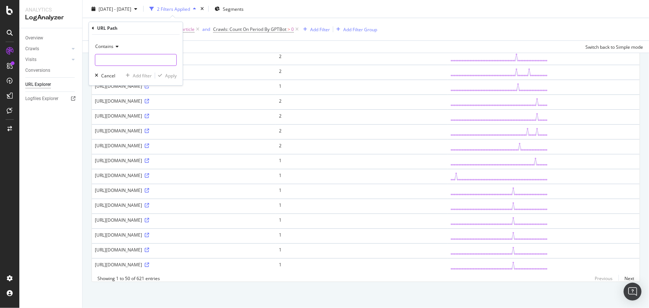
click at [113, 60] on input "text" at bounding box center [135, 60] width 81 height 12
type input ".com/dialed-in"
click at [171, 74] on div "Apply" at bounding box center [171, 76] width 12 height 6
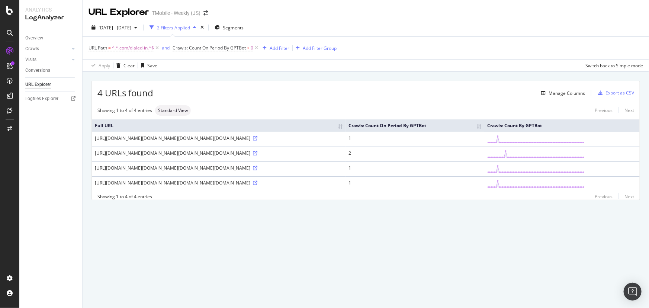
scroll to position [4, 0]
click at [570, 92] on div "Manage Columns" at bounding box center [567, 93] width 36 height 6
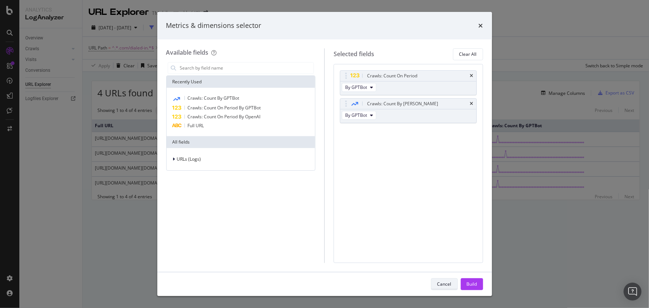
click at [443, 279] on div "Cancel" at bounding box center [444, 284] width 14 height 10
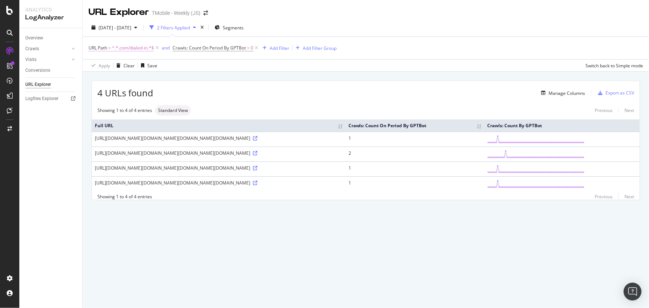
click at [132, 46] on span "^.*.com/dialed-in.*$" at bounding box center [133, 48] width 42 height 10
click at [114, 62] on icon at bounding box center [115, 62] width 5 height 4
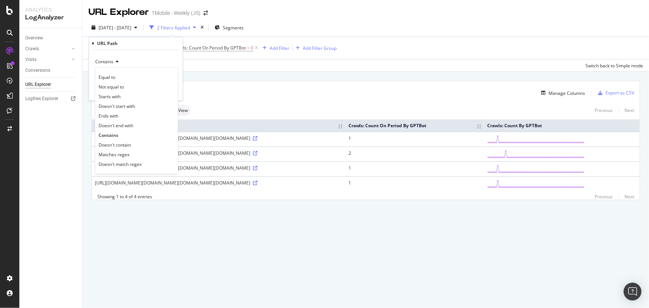
click at [245, 81] on div "4 URLs found Manage Columns Export as CSV" at bounding box center [366, 90] width 548 height 18
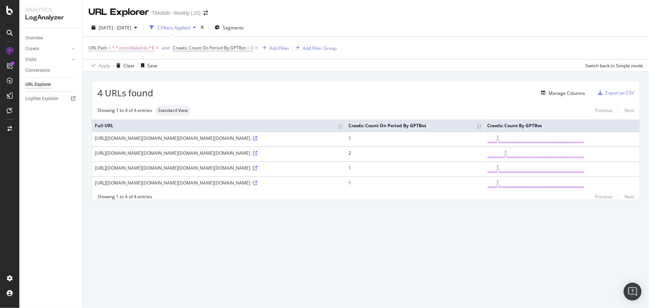
click at [126, 44] on span "^.*.com/dialed-in.*$" at bounding box center [133, 48] width 42 height 10
click at [115, 62] on icon at bounding box center [115, 62] width 5 height 4
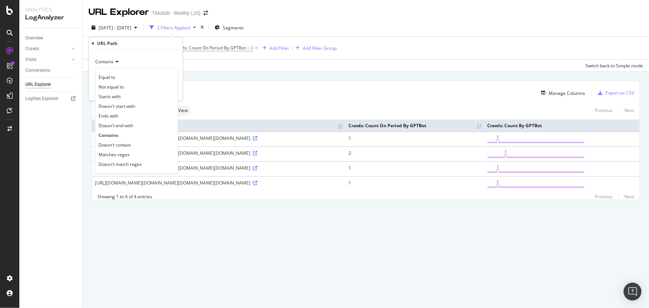
click at [203, 59] on div "Apply Clear Save Switch back to Simple mode" at bounding box center [366, 65] width 566 height 12
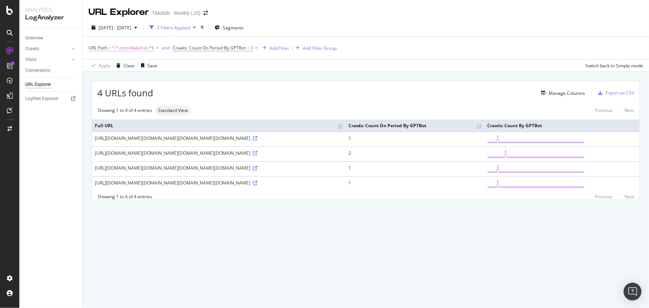
click at [97, 45] on span "URL Path" at bounding box center [98, 48] width 19 height 6
click at [102, 40] on div "URL Path" at bounding box center [107, 43] width 20 height 6
click at [92, 44] on icon at bounding box center [93, 43] width 2 height 4
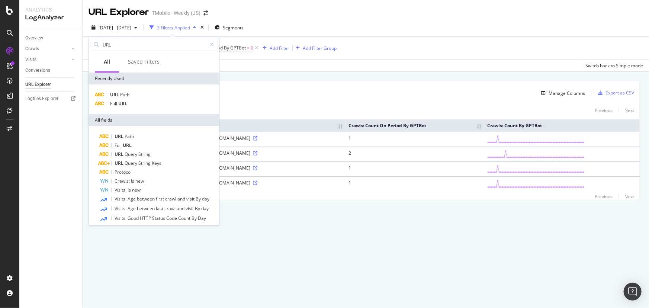
click at [272, 73] on div "4 URLs found Manage Columns Export as CSV Showing 1 to 4 of 4 entries Standard …" at bounding box center [366, 149] width 566 height 154
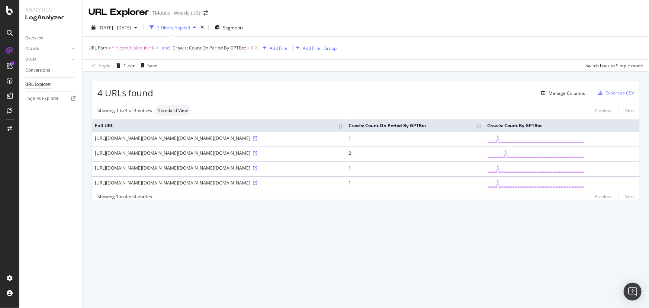
click at [203, 59] on div "Apply Clear Save Switch back to Simple mode" at bounding box center [366, 65] width 566 height 12
click at [109, 45] on span "=" at bounding box center [109, 48] width 3 height 6
click at [111, 75] on input ".com/dialed-in" at bounding box center [130, 75] width 70 height 12
type input "dialed-in"
click at [167, 91] on div "Apply" at bounding box center [171, 91] width 12 height 6
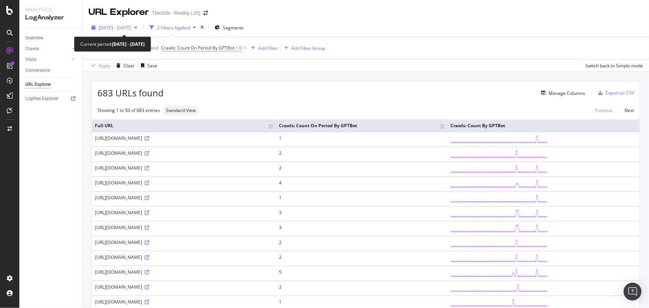
click at [127, 31] on div "2025 Jul. 22nd - Sep. 20th" at bounding box center [115, 27] width 52 height 11
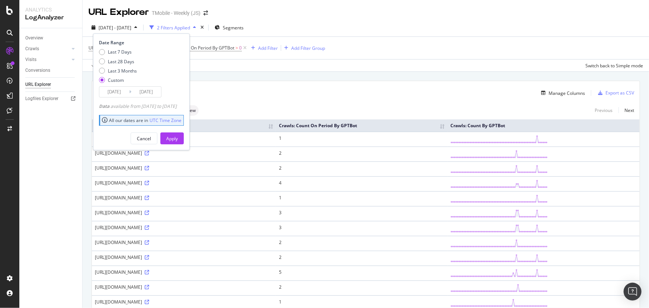
click at [119, 93] on input "2025/07/22" at bounding box center [114, 92] width 30 height 10
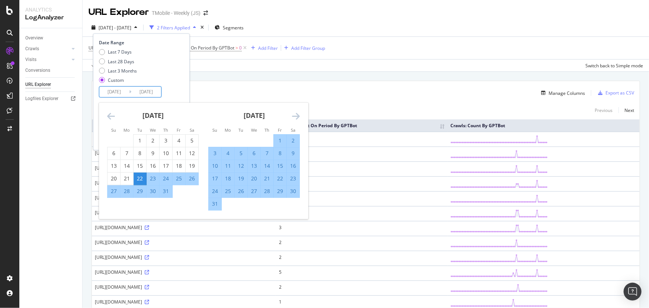
click at [250, 154] on div "6" at bounding box center [254, 153] width 13 height 7
type input "2025/08/06"
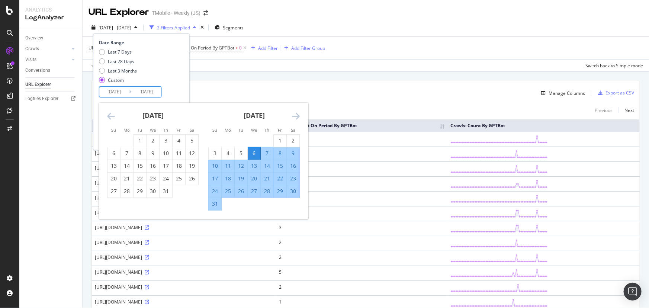
click at [297, 116] on icon "Move forward to switch to the next month." at bounding box center [296, 116] width 8 height 9
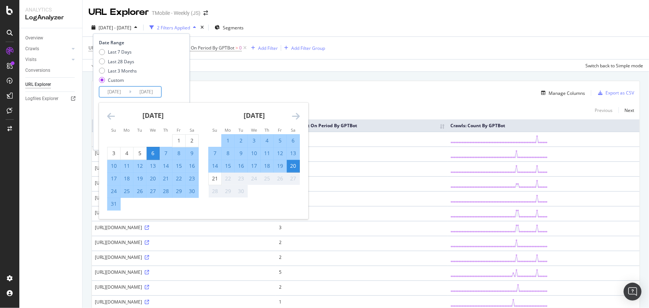
click at [154, 180] on div "20" at bounding box center [153, 178] width 13 height 7
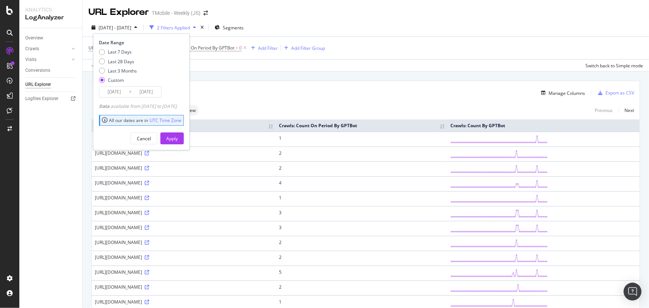
type input "2025/08/20"
click at [178, 141] on div "Apply" at bounding box center [172, 138] width 12 height 6
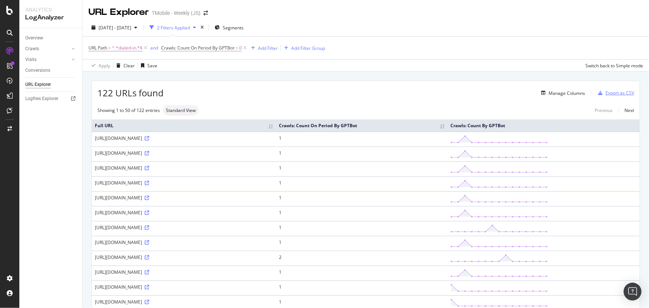
click at [604, 89] on div "Export as CSV" at bounding box center [614, 92] width 39 height 11
click at [619, 92] on div "Export as CSV" at bounding box center [620, 93] width 29 height 6
click at [112, 26] on span "2025 Aug. 6th - Aug. 20th" at bounding box center [115, 28] width 33 height 6
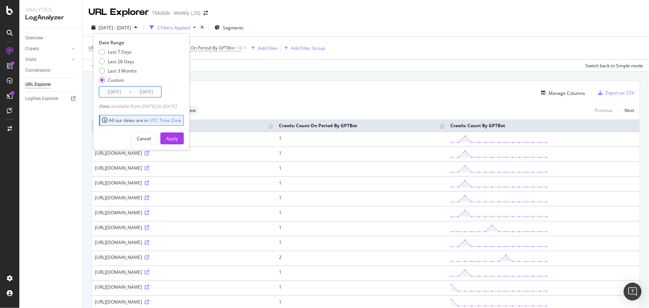
click at [122, 92] on input "2025/08/06" at bounding box center [114, 92] width 30 height 10
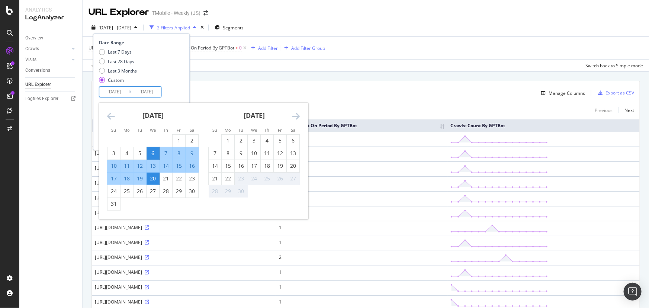
click at [107, 116] on icon "Move backward to switch to the previous month." at bounding box center [111, 116] width 8 height 9
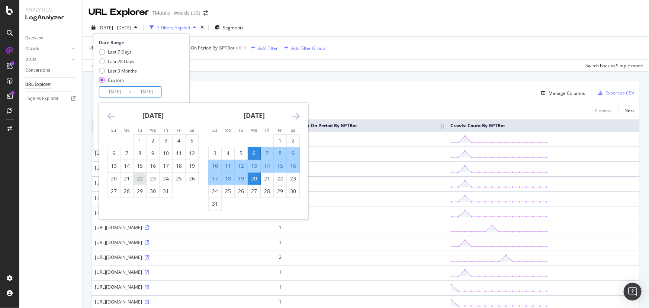
click at [138, 181] on div "22" at bounding box center [140, 178] width 13 height 7
type input "2025/07/22"
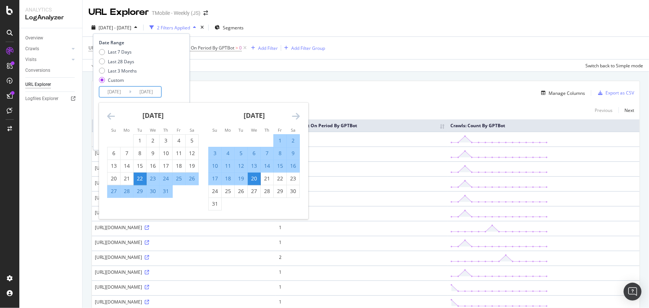
click at [241, 155] on div "5" at bounding box center [241, 153] width 13 height 7
type input "2025/08/05"
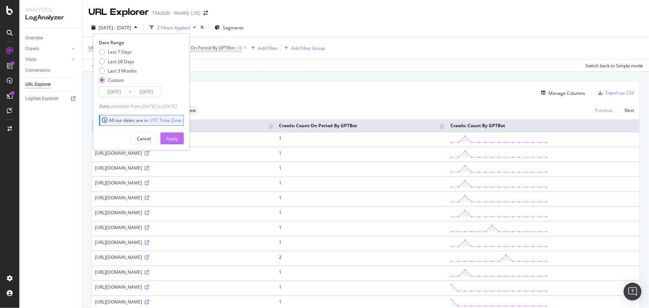
click at [178, 140] on div "Apply" at bounding box center [172, 138] width 12 height 6
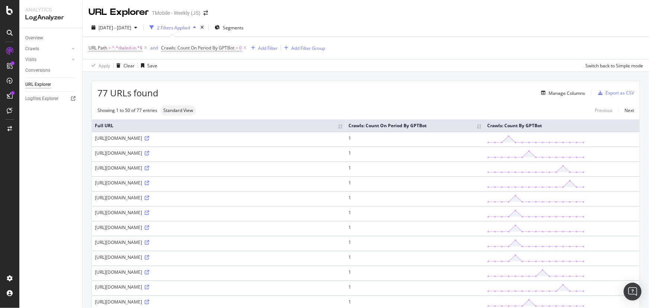
click at [414, 23] on div "2025 Jul. 22nd - Aug. 5th 2 Filters Applied Segments" at bounding box center [366, 29] width 566 height 15
click at [610, 92] on div "Export as CSV" at bounding box center [620, 93] width 29 height 6
click at [606, 93] on div "Export as CSV" at bounding box center [620, 93] width 29 height 6
click at [614, 95] on div "Export as CSV" at bounding box center [620, 93] width 29 height 6
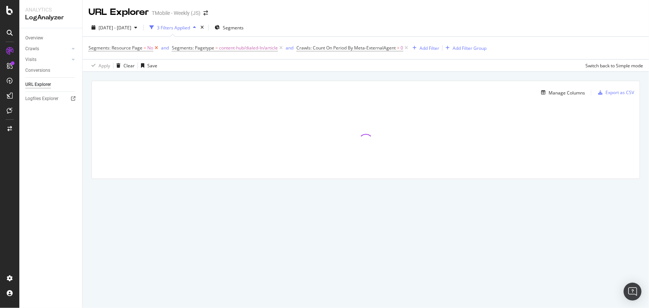
click at [157, 49] on icon at bounding box center [156, 47] width 6 height 7
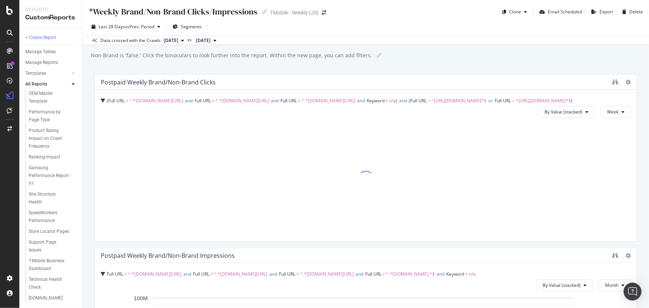
scroll to position [430, 0]
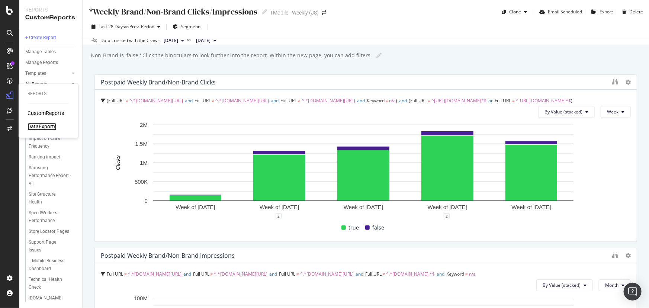
click at [30, 126] on div "DataExports" at bounding box center [42, 126] width 29 height 7
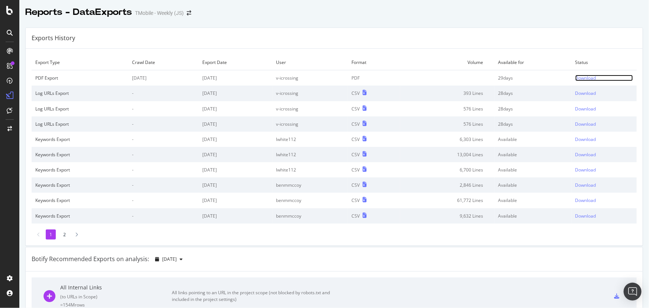
click at [575, 78] on div "Download" at bounding box center [585, 78] width 21 height 6
